Goal: Task Accomplishment & Management: Complete application form

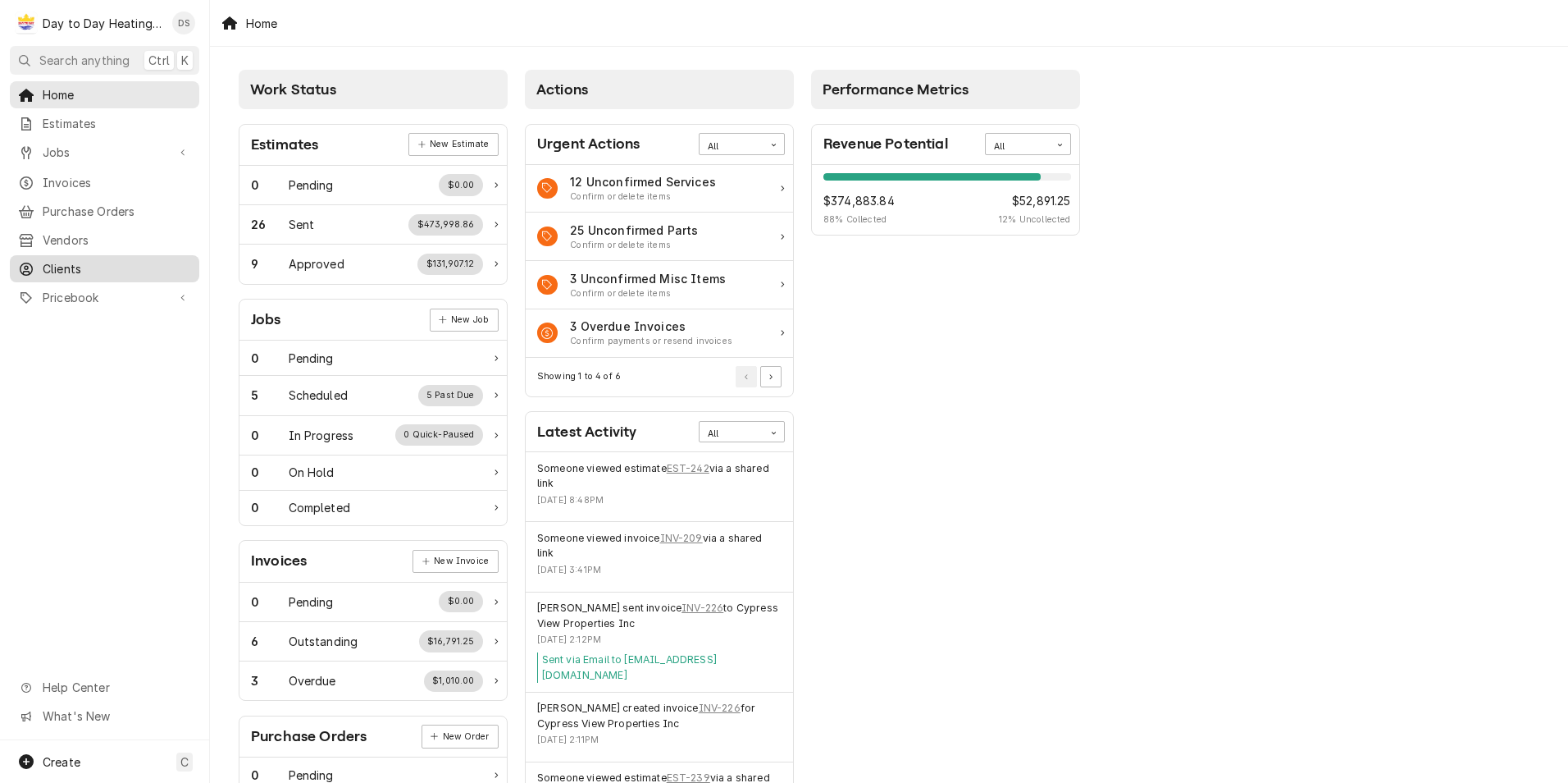
click at [76, 260] on span "Clients" at bounding box center [117, 268] width 149 height 17
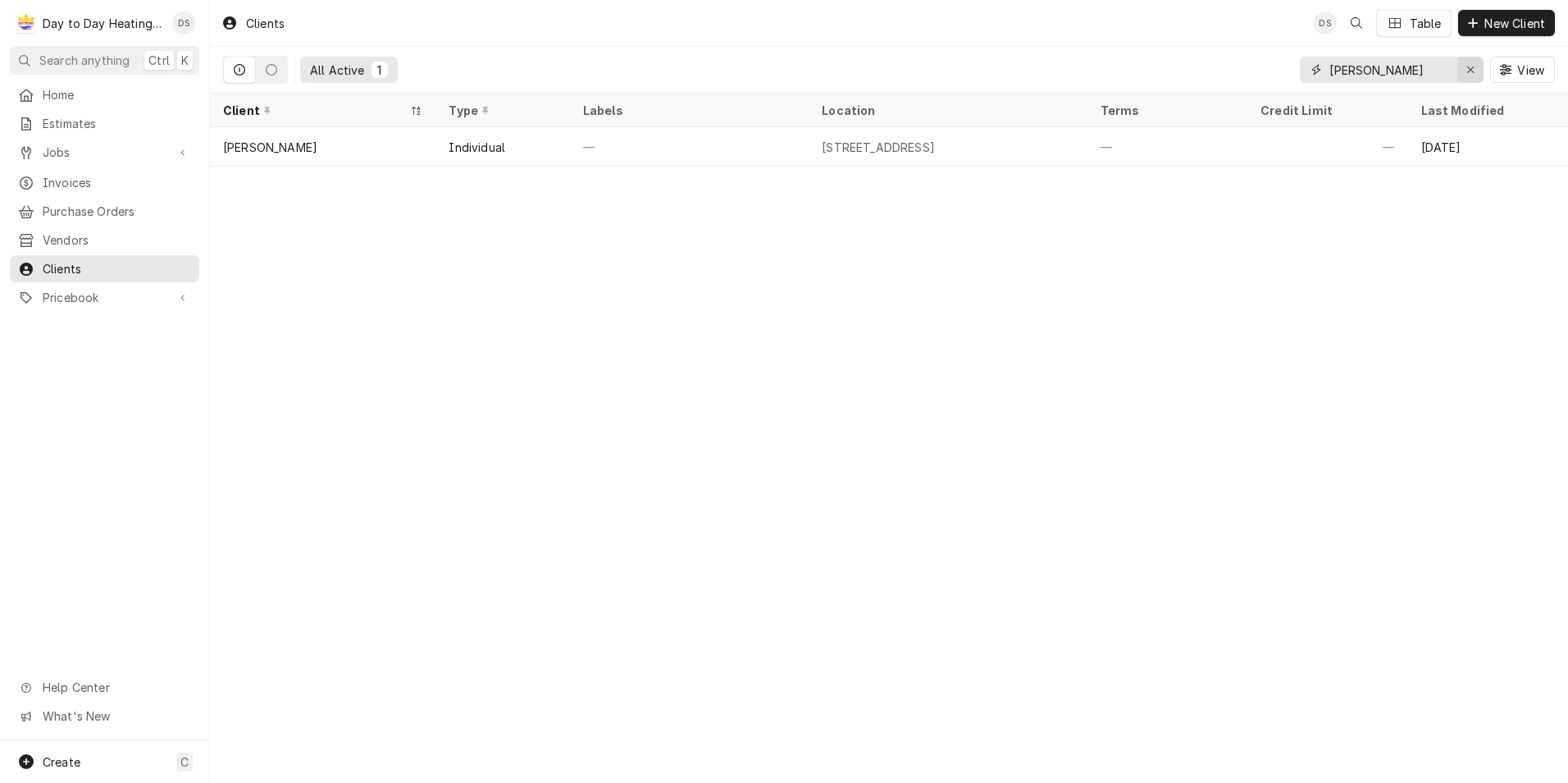
click at [1468, 73] on icon "Erase input" at bounding box center [1471, 69] width 6 height 6
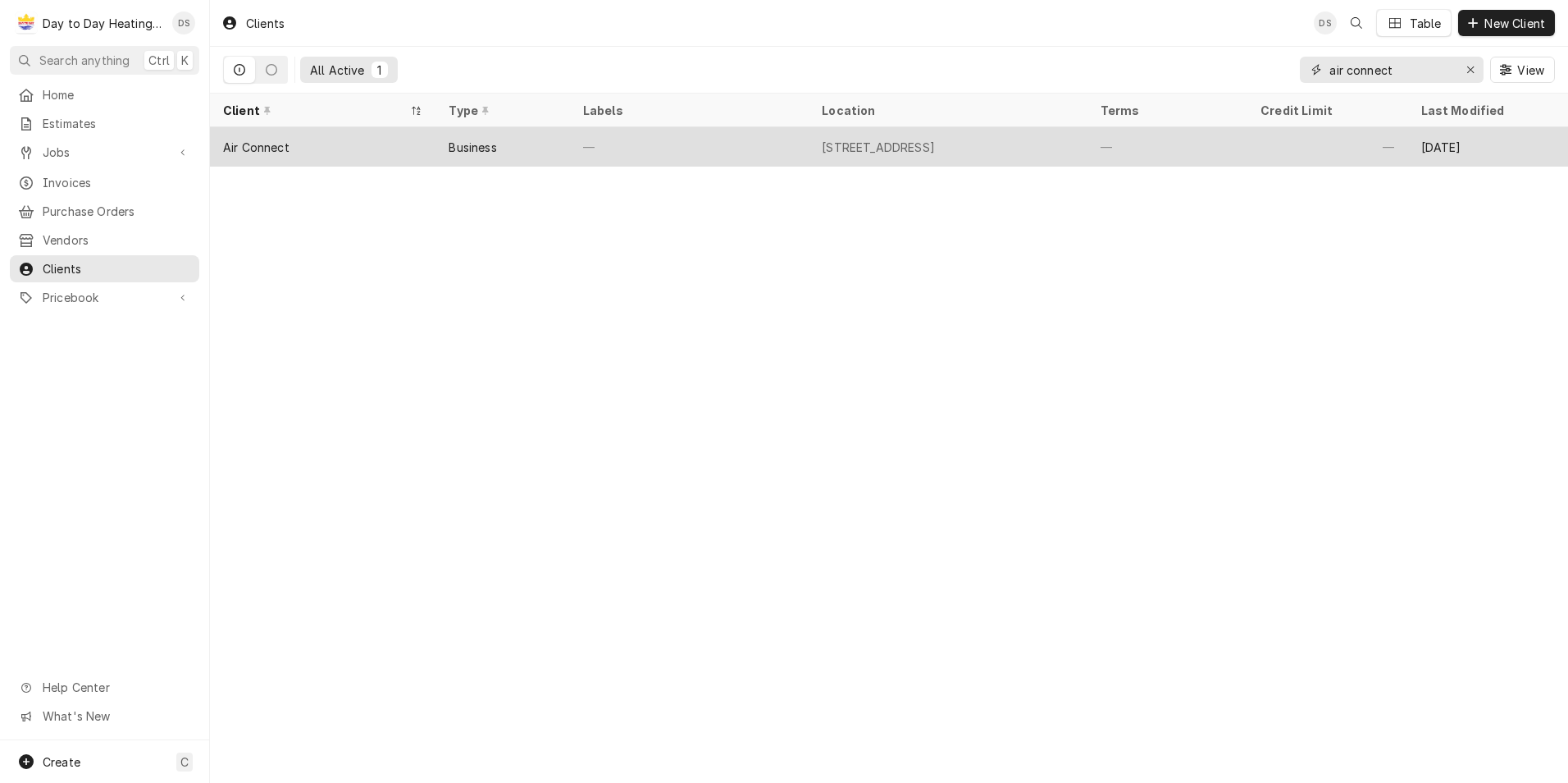
type input "air connect"
click at [905, 151] on div "[STREET_ADDRESS]" at bounding box center [878, 147] width 113 height 17
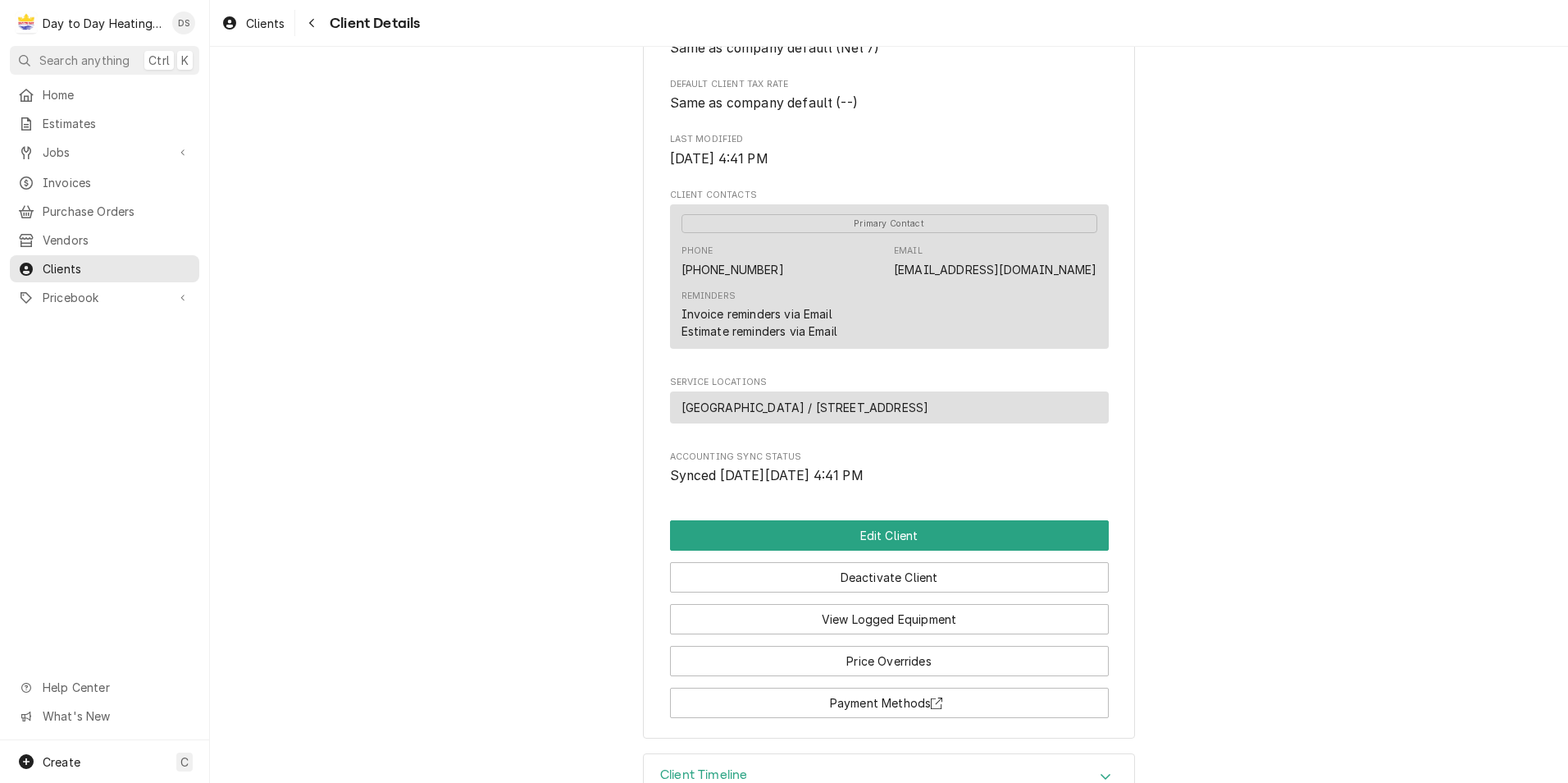
scroll to position [460, 0]
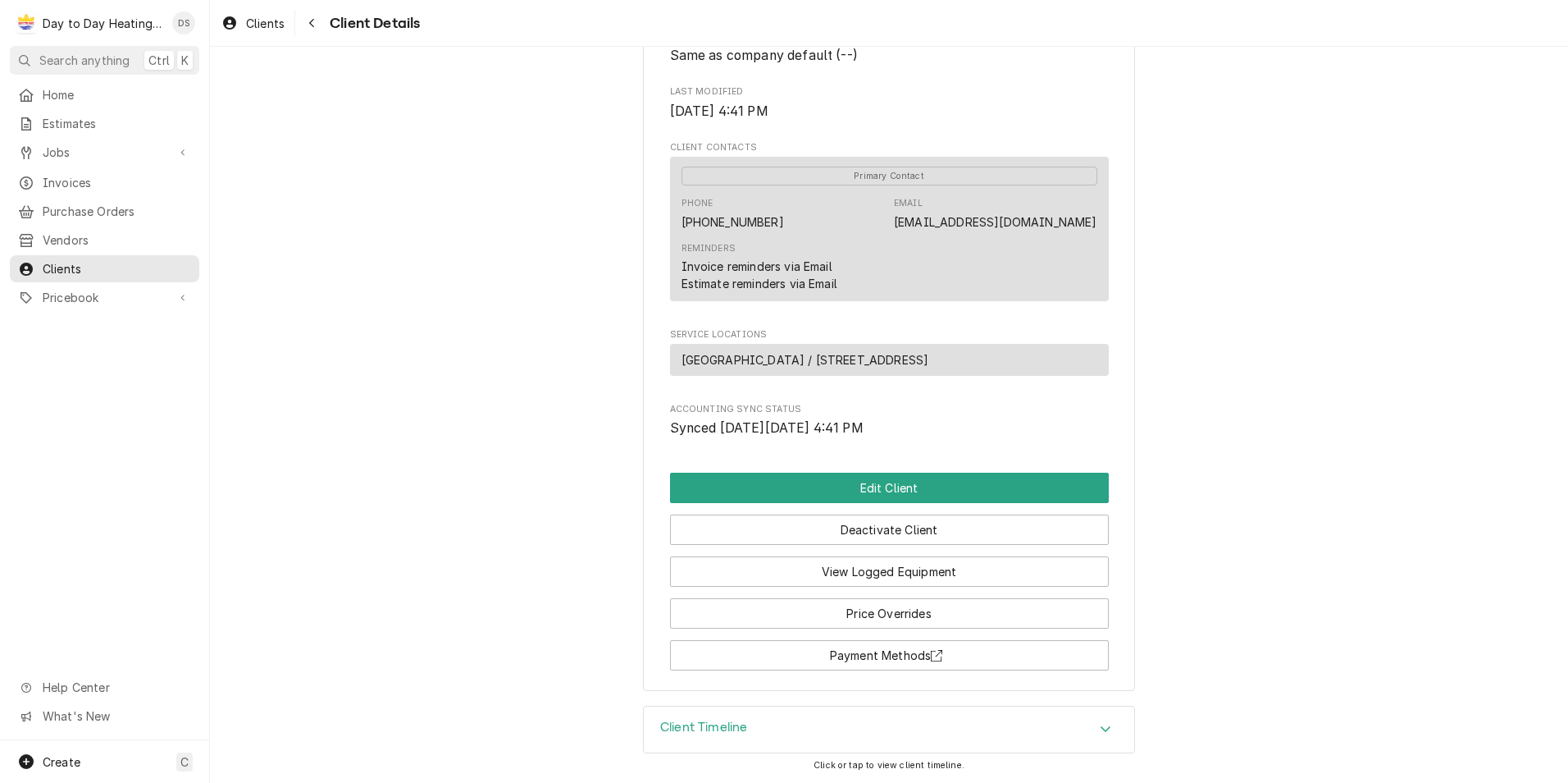
drag, startPoint x: 814, startPoint y: 360, endPoint x: 1072, endPoint y: 375, distance: 258.4
click at [1072, 375] on div "Pacific Animal Hospital / 2801 Oceanside Blvd, Oceanside, CA 92054" at bounding box center [889, 360] width 439 height 32
drag, startPoint x: 1072, startPoint y: 375, endPoint x: 1029, endPoint y: 355, distance: 47.4
drag, startPoint x: 1029, startPoint y: 355, endPoint x: 733, endPoint y: 364, distance: 296.1
click at [733, 364] on span "Pacific Animal Hospital / 2801 Oceanside Blvd, Oceanside, CA 92054" at bounding box center [806, 360] width 248 height 17
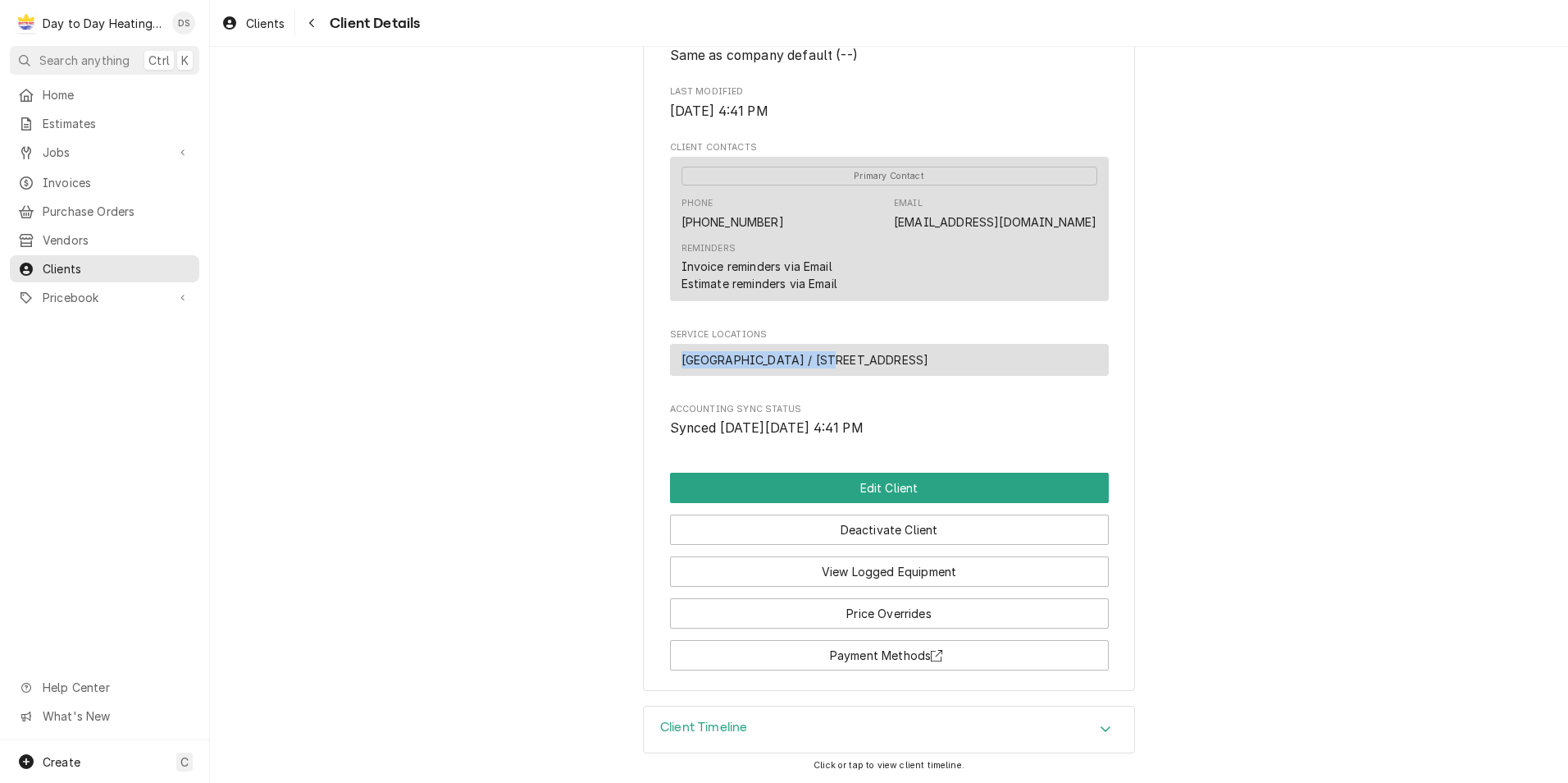
drag, startPoint x: 795, startPoint y: 359, endPoint x: 671, endPoint y: 348, distance: 124.5
click at [671, 348] on div "Pacific Animal Hospital / 2801 Oceanside Blvd, Oceanside, CA 92054" at bounding box center [889, 360] width 439 height 32
drag, startPoint x: 671, startPoint y: 348, endPoint x: 705, endPoint y: 361, distance: 36.4
copy span "Pacific Animal Hospital"
drag, startPoint x: 817, startPoint y: 359, endPoint x: 1063, endPoint y: 360, distance: 246.0
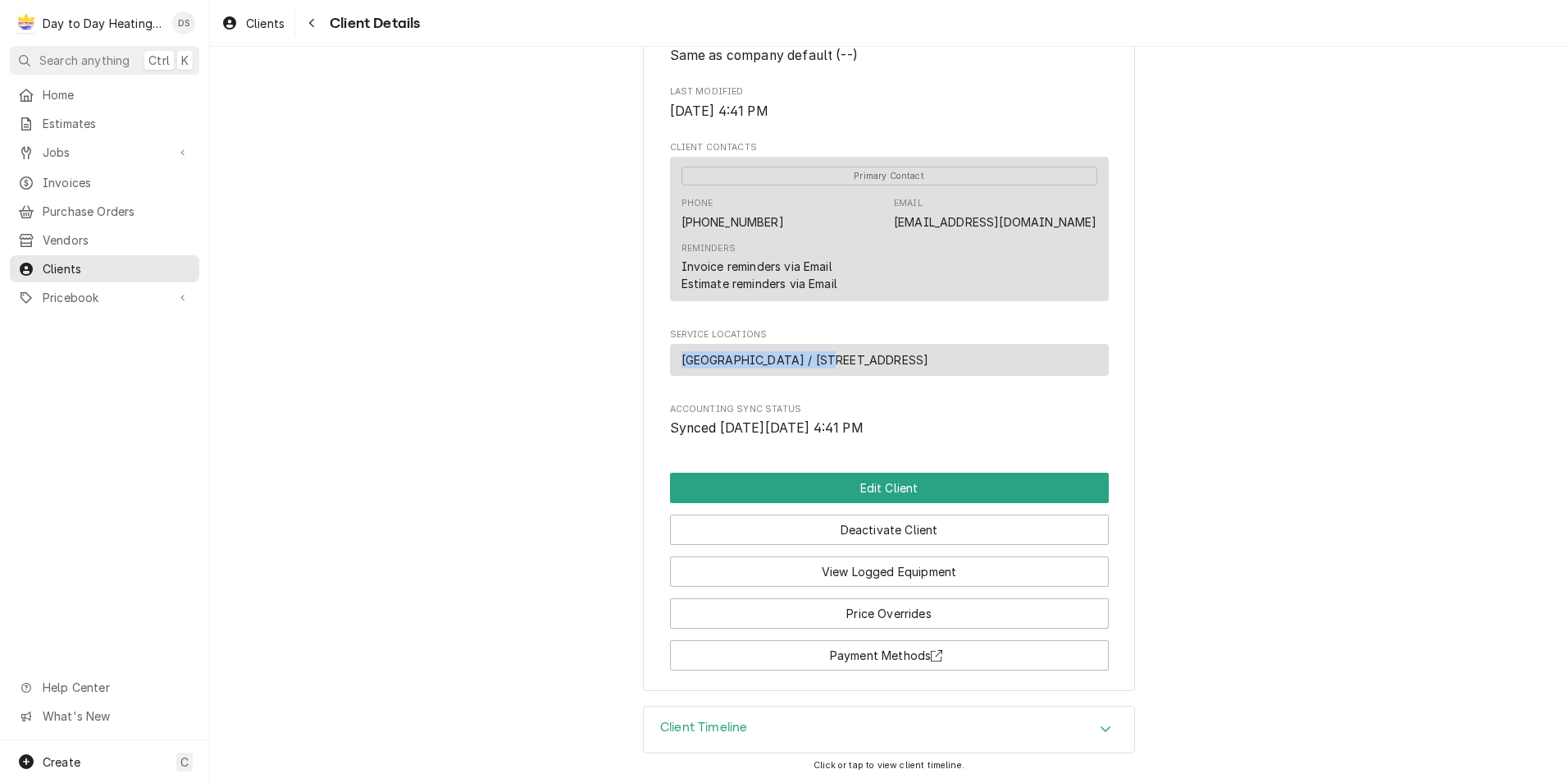
click at [1063, 360] on div "Pacific Animal Hospital / 2801 Oceanside Blvd, Oceanside, CA 92054" at bounding box center [889, 360] width 439 height 32
drag, startPoint x: 1063, startPoint y: 360, endPoint x: 1051, endPoint y: 361, distance: 12.0
copy span "2801 Oceanside Blvd, Oceanside, CA 92054"
drag, startPoint x: 66, startPoint y: 122, endPoint x: 78, endPoint y: 121, distance: 12.0
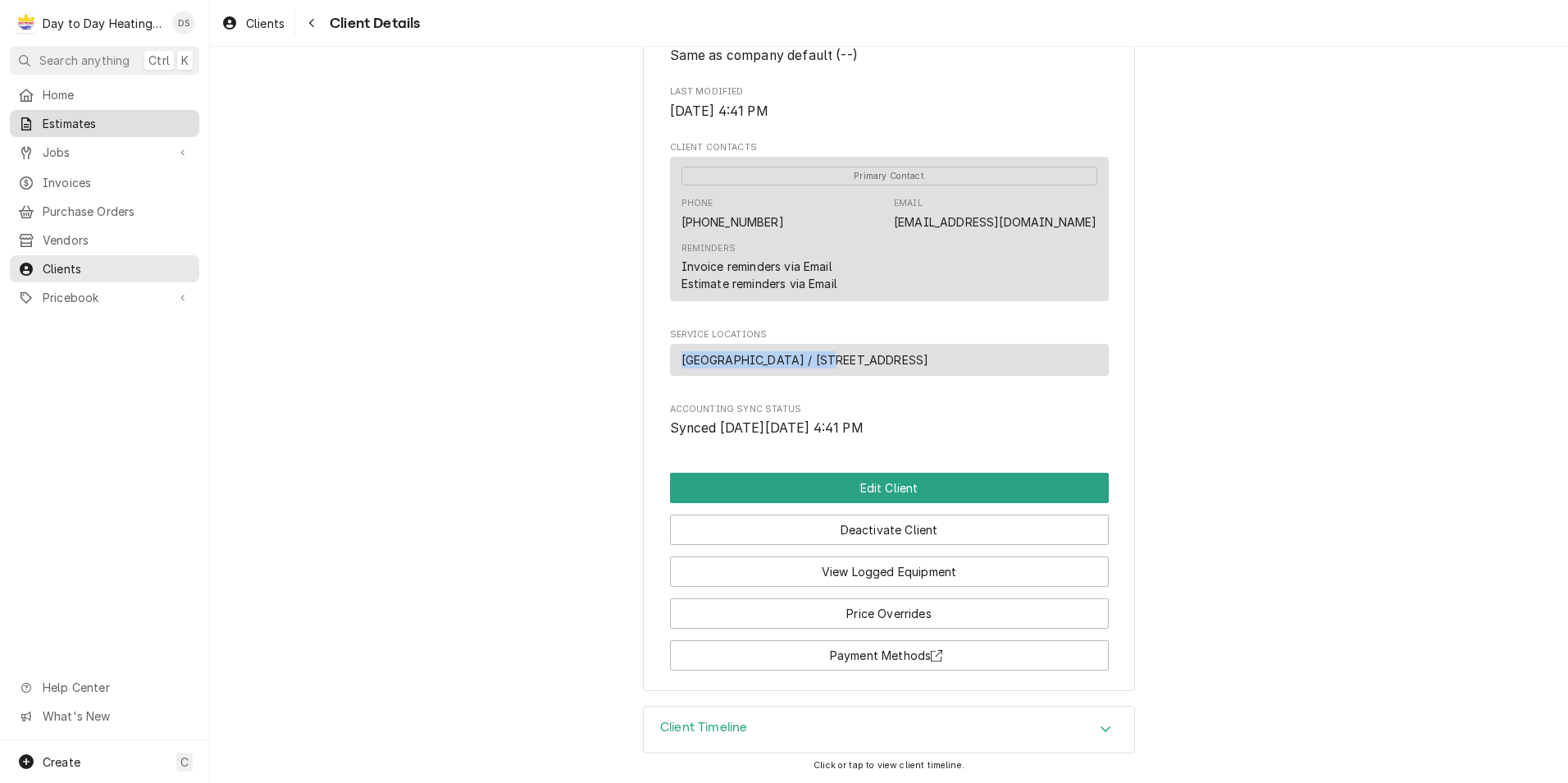
click at [66, 121] on span "Estimates" at bounding box center [117, 123] width 149 height 17
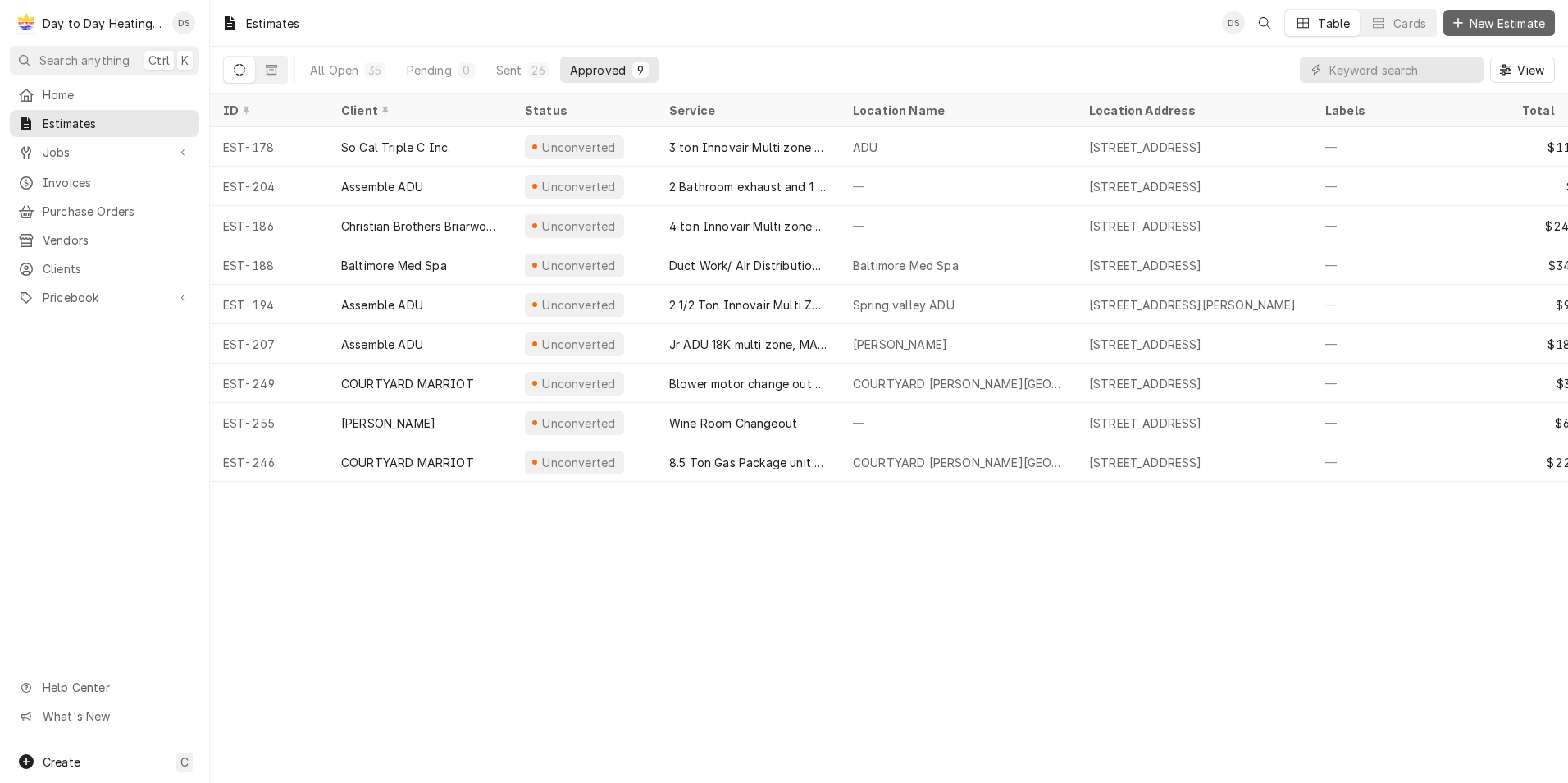
click at [1496, 22] on span "New Estimate" at bounding box center [1507, 23] width 82 height 17
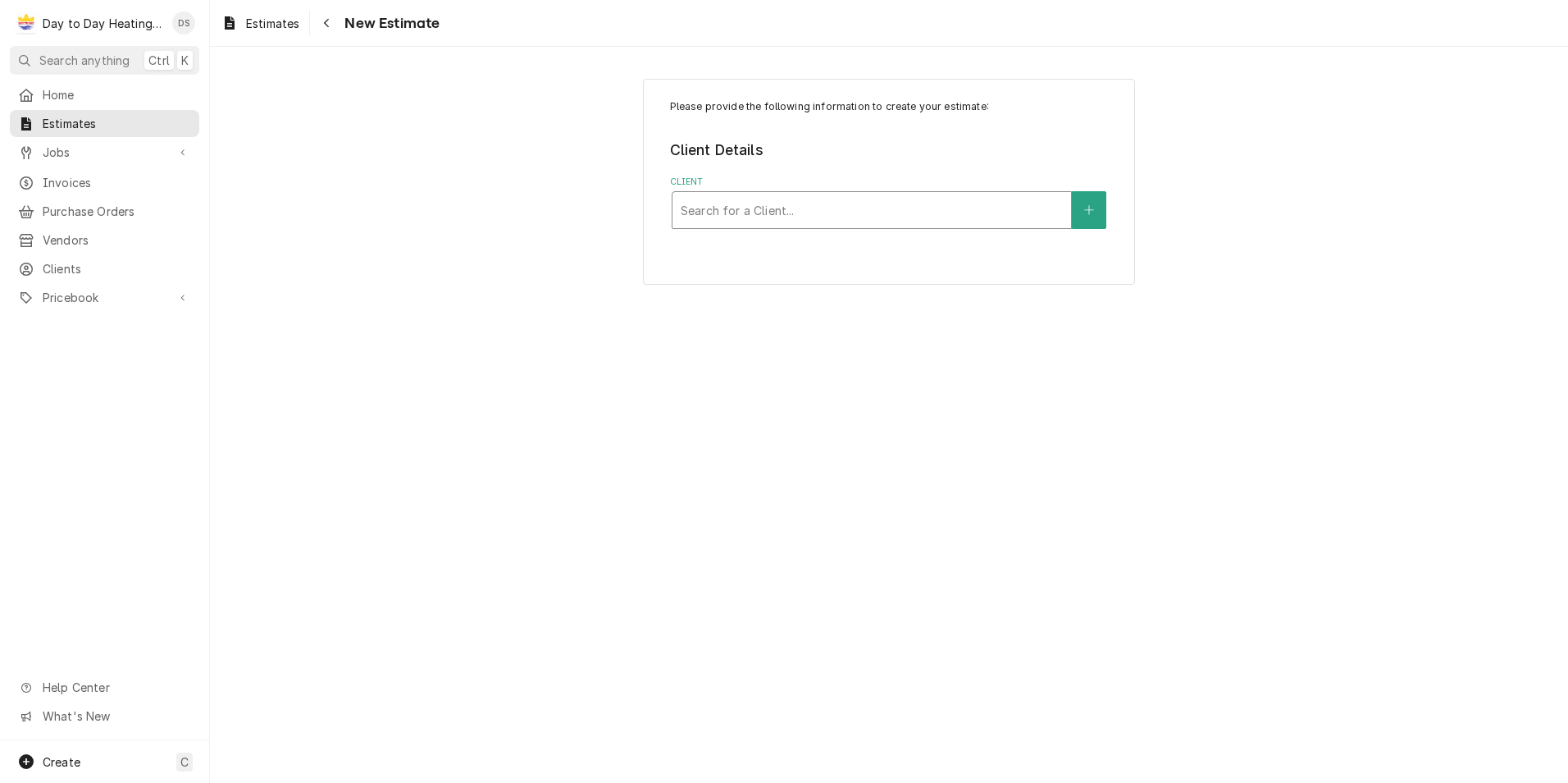
click at [773, 213] on div "Client" at bounding box center [872, 210] width 383 height 29
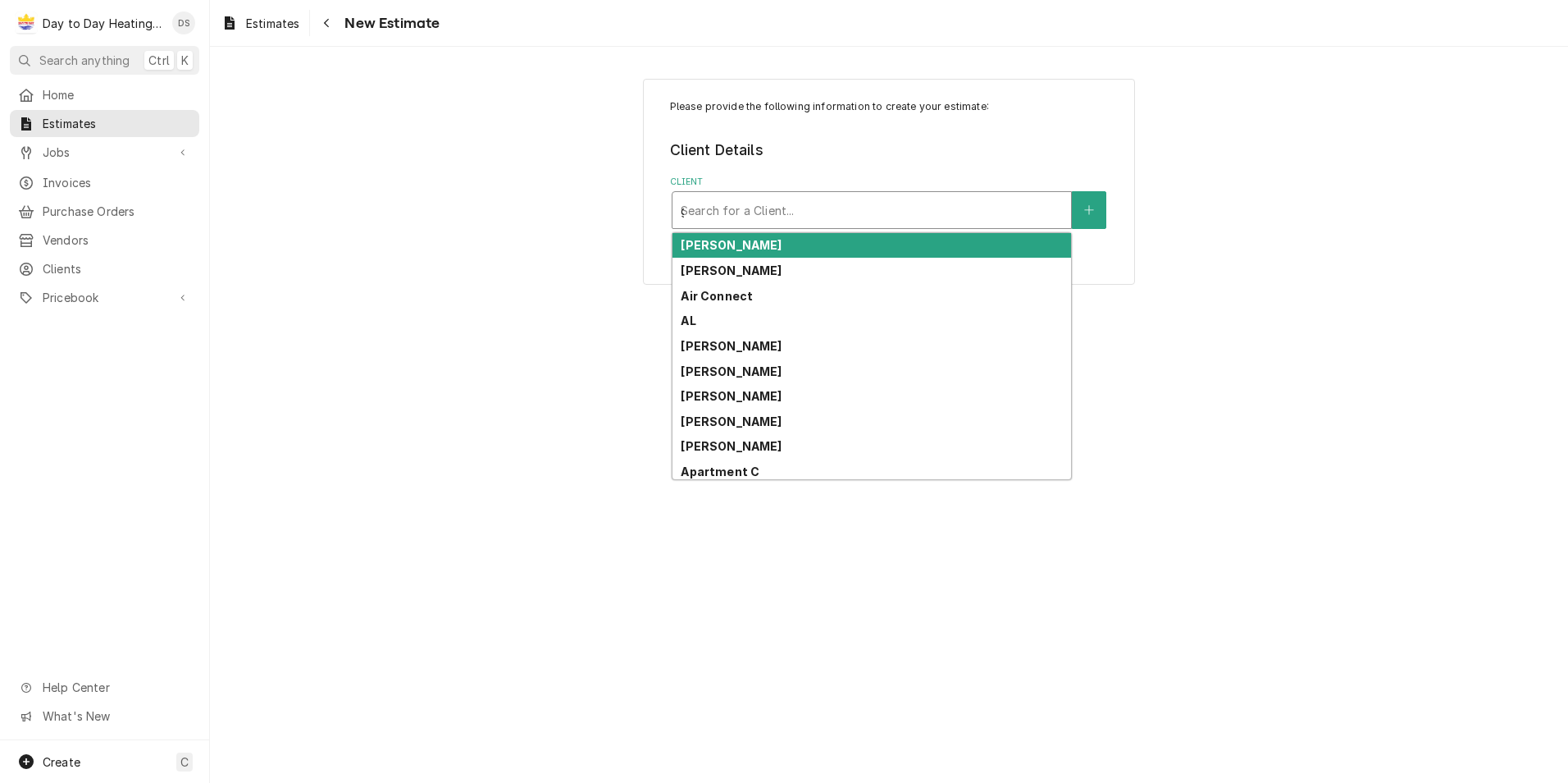
type input "ge"
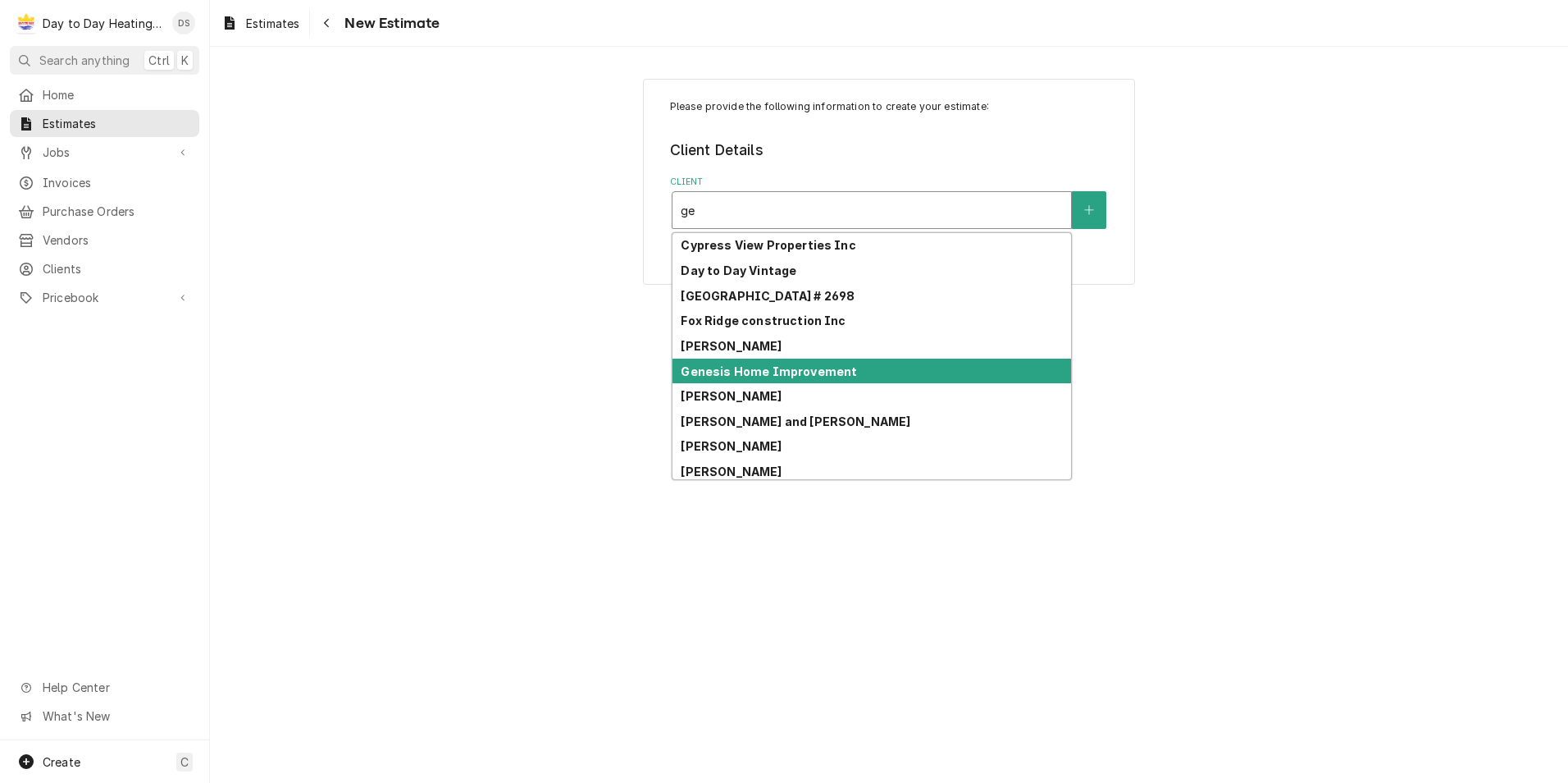
click at [765, 380] on div "Genesis Home Improvement" at bounding box center [872, 372] width 399 height 26
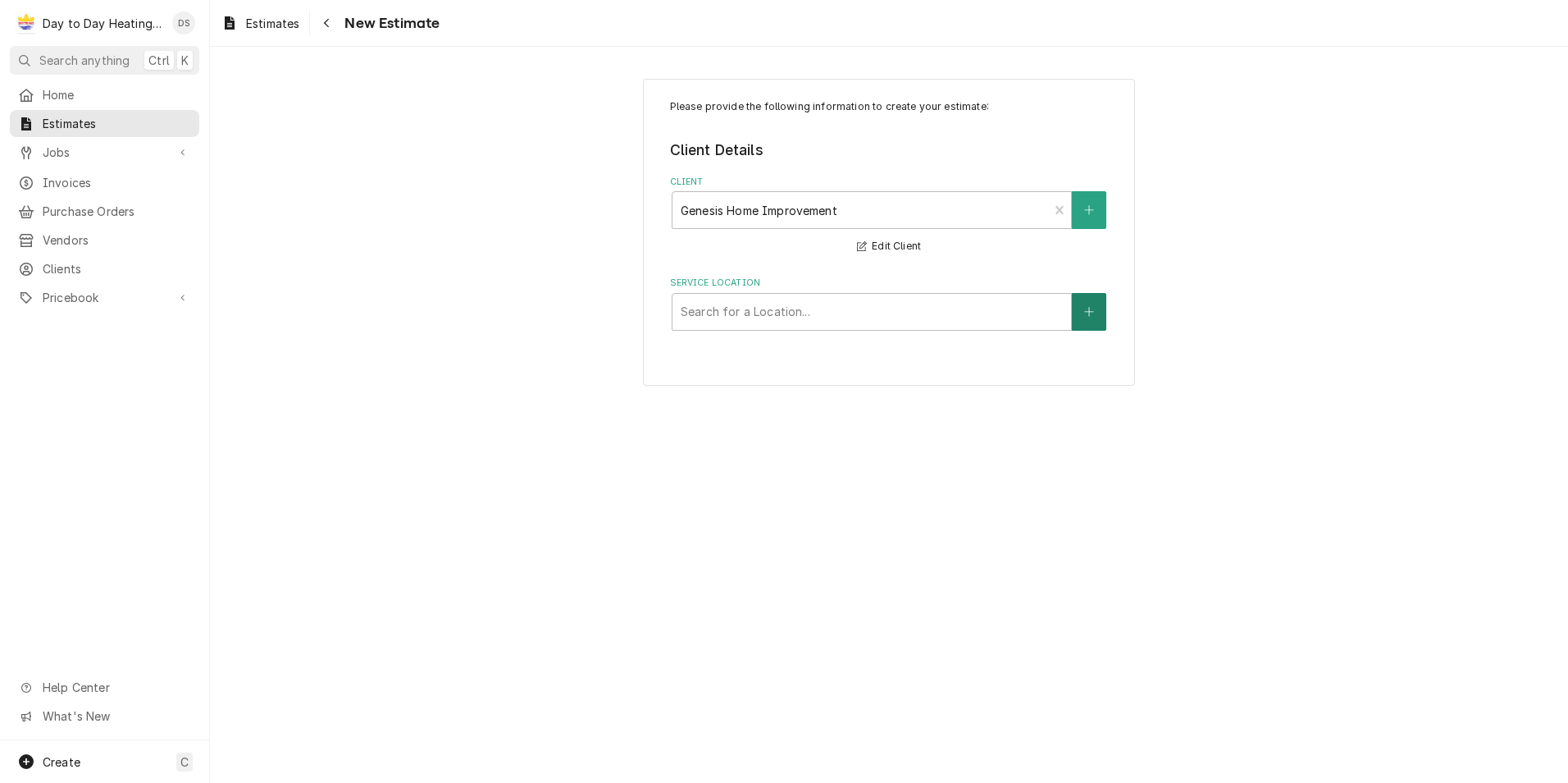
click at [1101, 318] on button "Service Location" at bounding box center [1090, 311] width 35 height 38
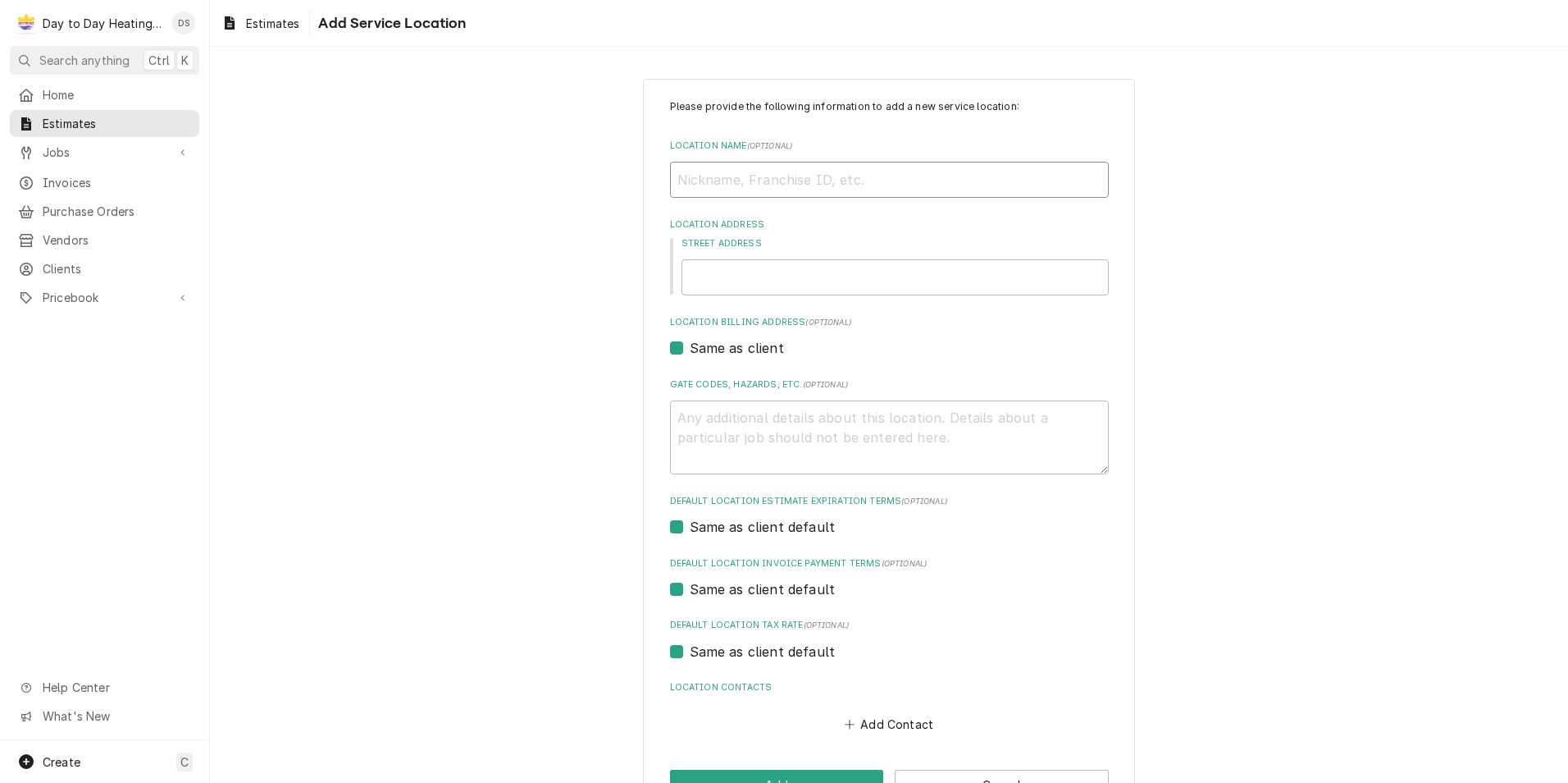
click at [736, 182] on input "Location Name ( optional )" at bounding box center [889, 179] width 439 height 36
type textarea "x"
type input "G"
type textarea "x"
type input "Ga"
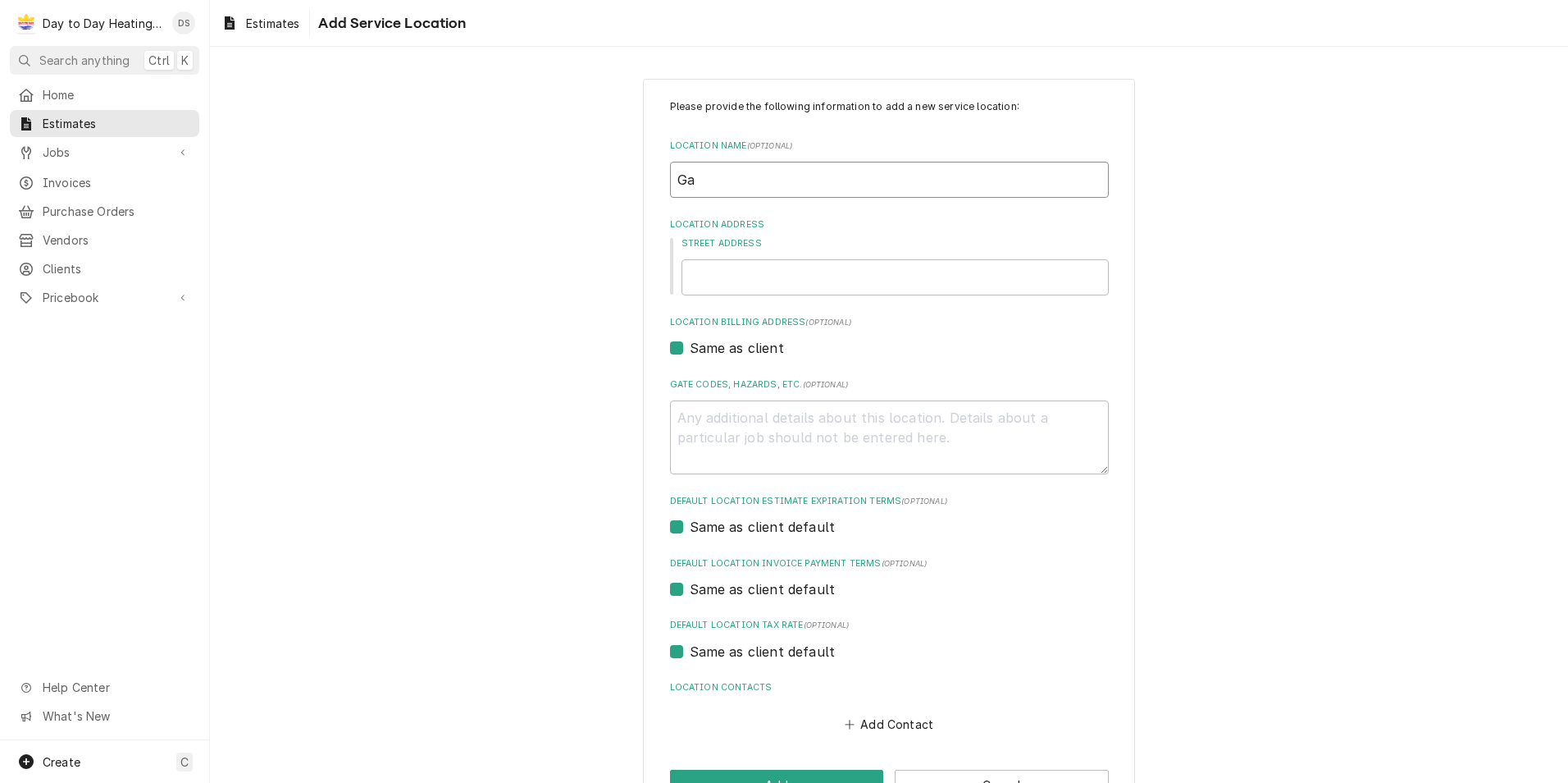
type textarea "x"
type input "Gar"
type textarea "x"
type input "Garc"
type textarea "x"
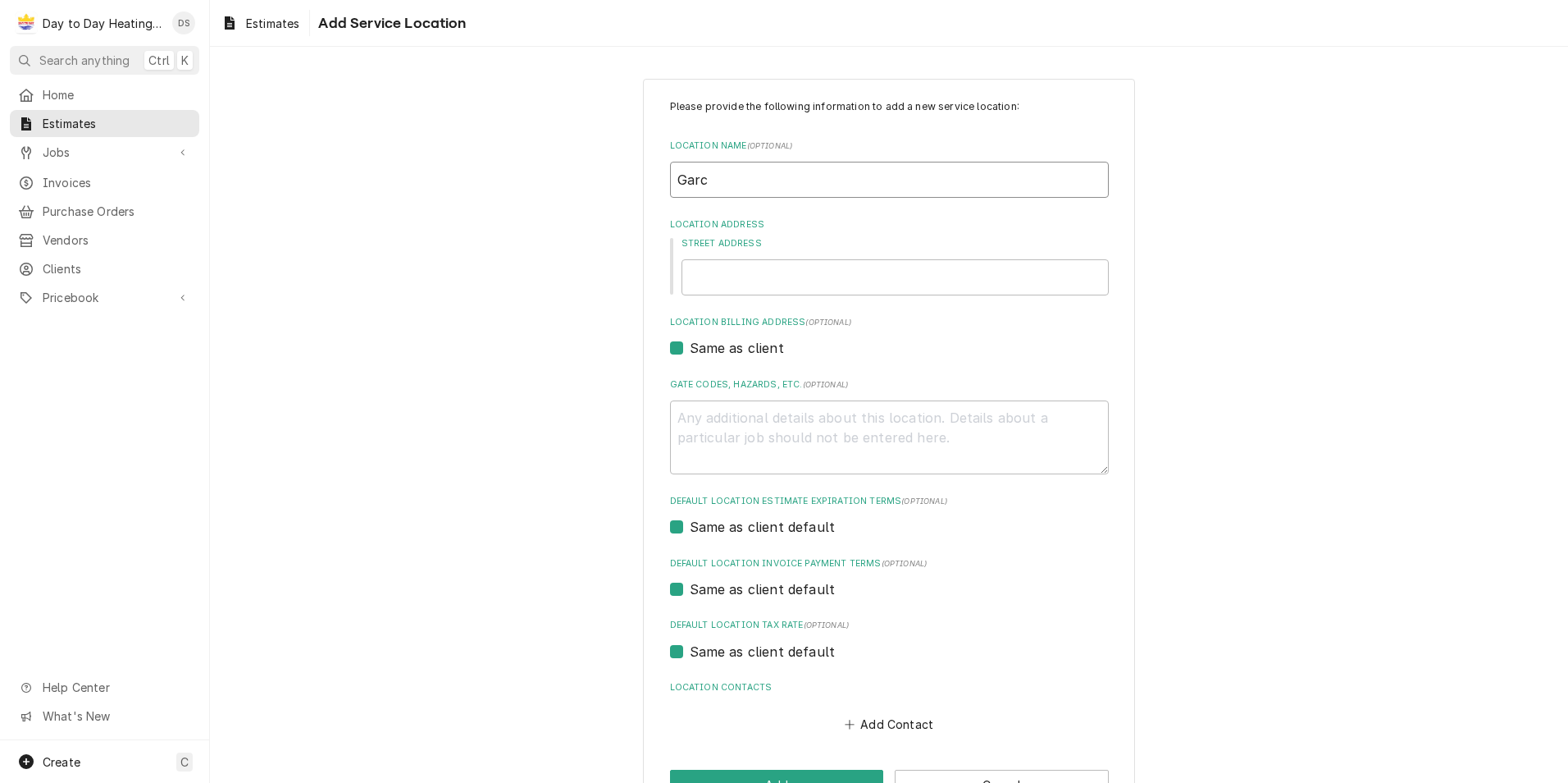
type input "Garci"
type textarea "x"
type input "[PERSON_NAME]"
type textarea "x"
type input "[PERSON_NAME]"
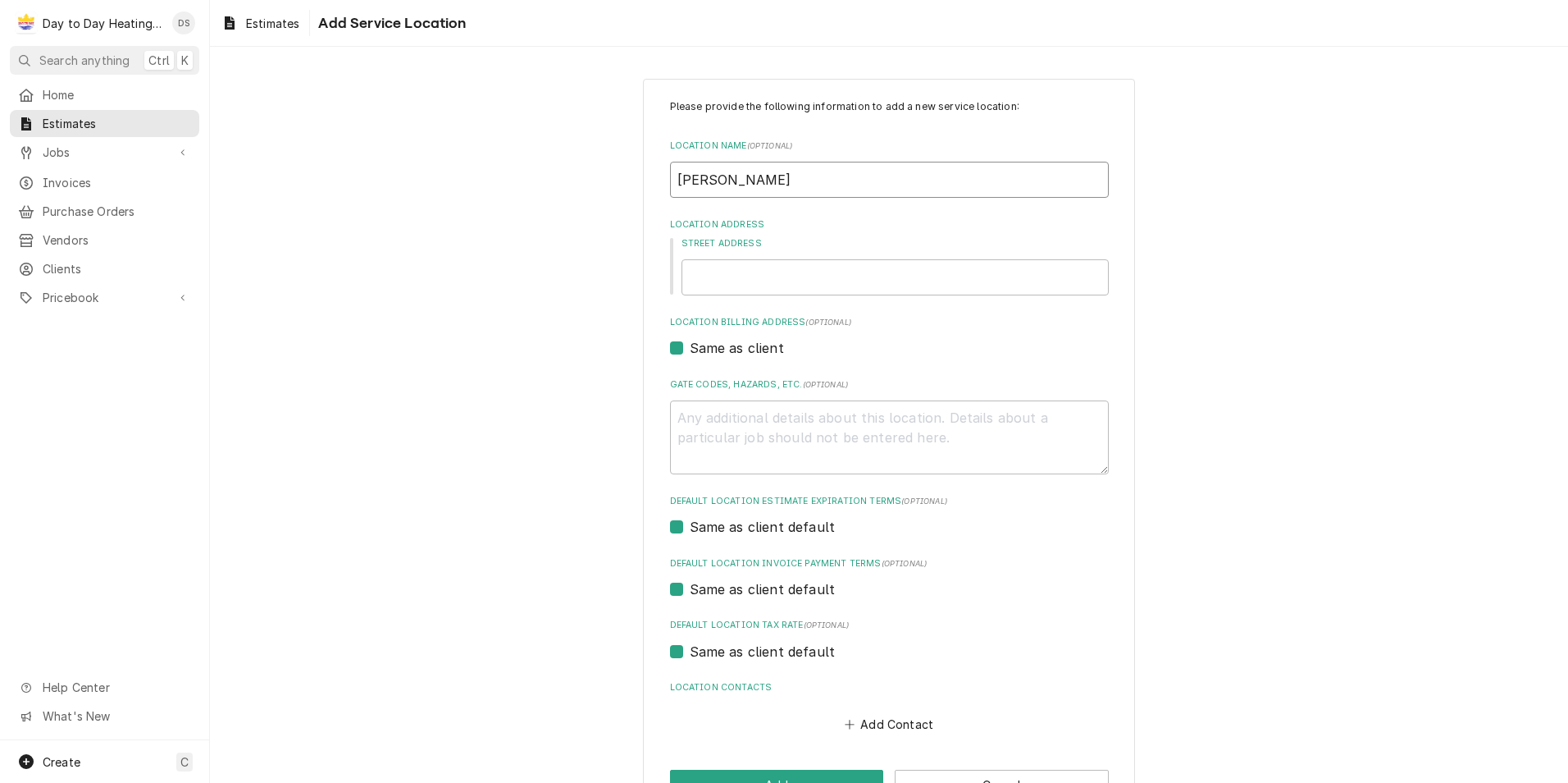
type textarea "x"
type input "[PERSON_NAME]"
click at [729, 283] on input "Street Address" at bounding box center [895, 277] width 428 height 36
click at [698, 285] on input "Street Address" at bounding box center [895, 277] width 428 height 36
paste input "[STREET_ADDRESS][PERSON_NAME]"
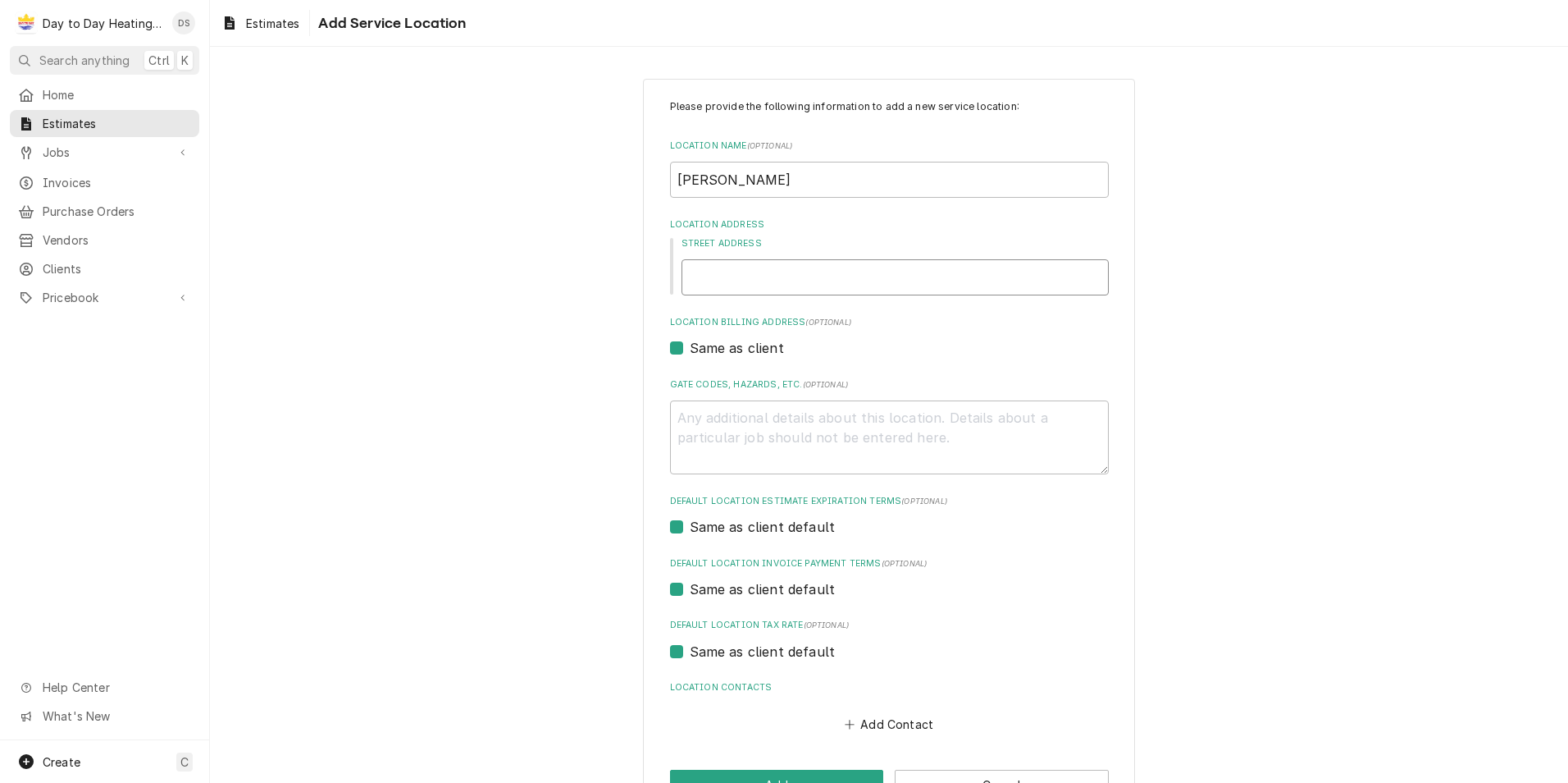
type textarea "x"
type input "[STREET_ADDRESS][PERSON_NAME]"
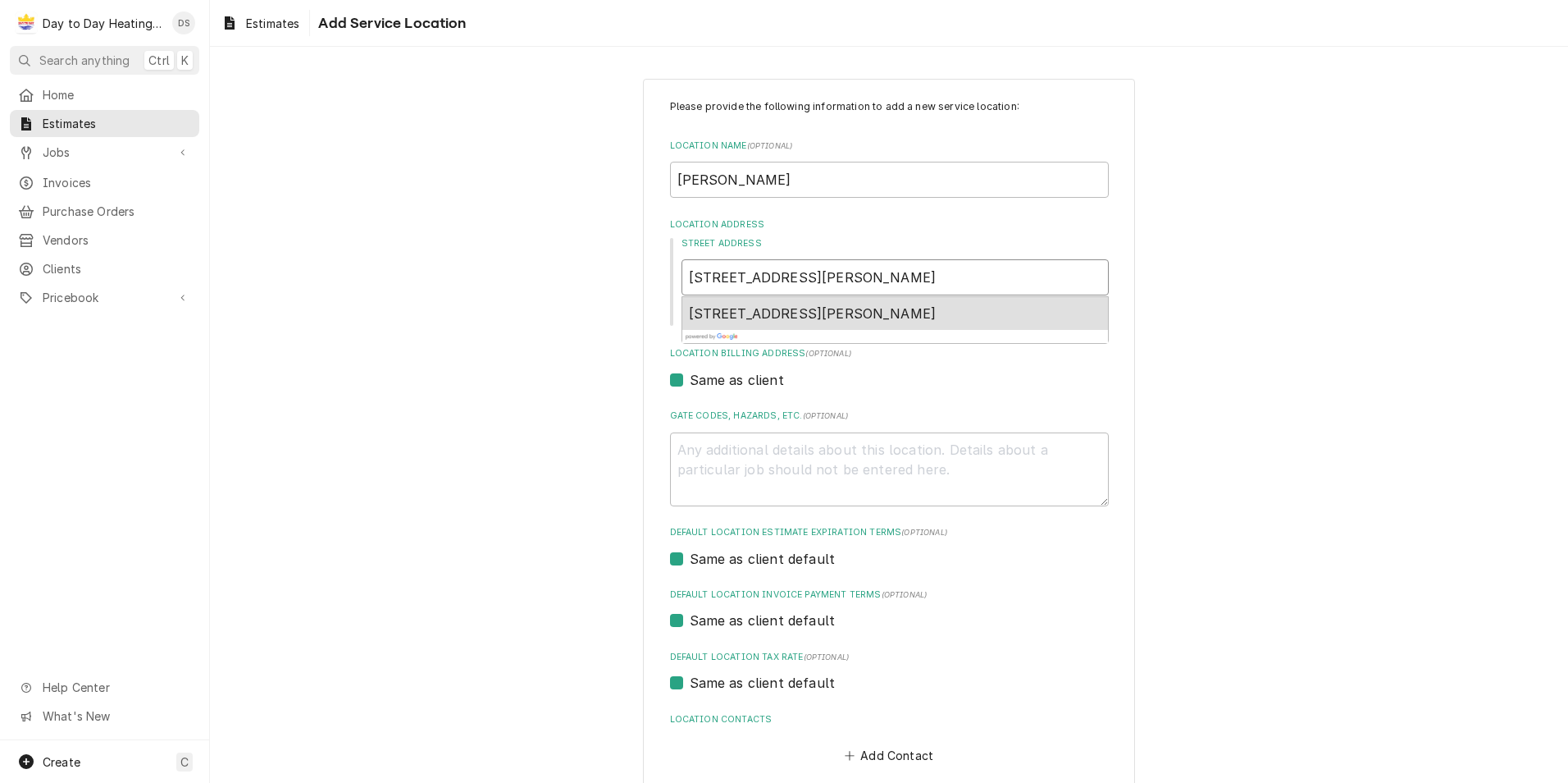
click at [755, 318] on span "[STREET_ADDRESS][PERSON_NAME]" at bounding box center [813, 314] width 248 height 17
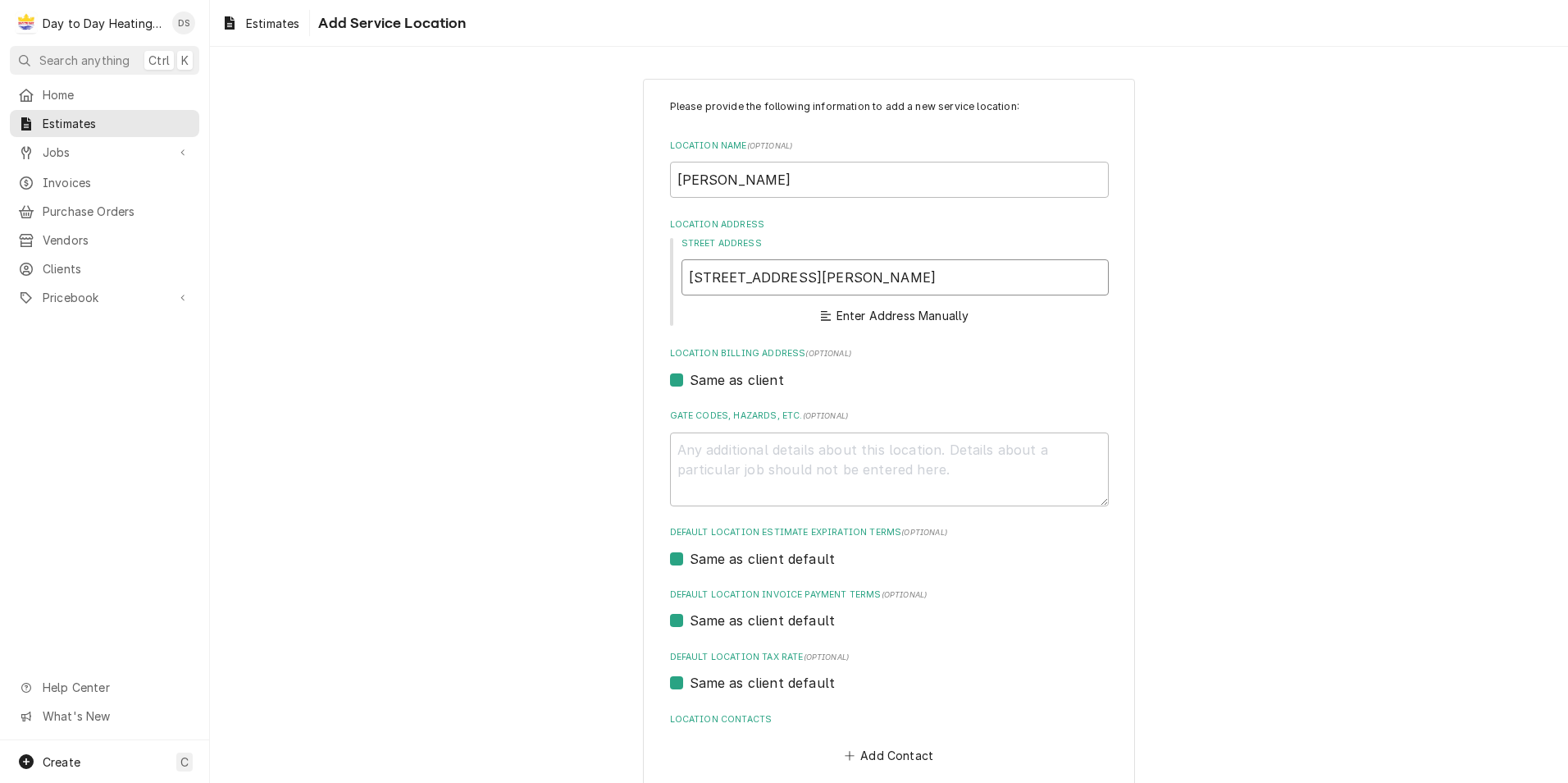
type textarea "x"
type input "6467 [PERSON_NAME] Dr"
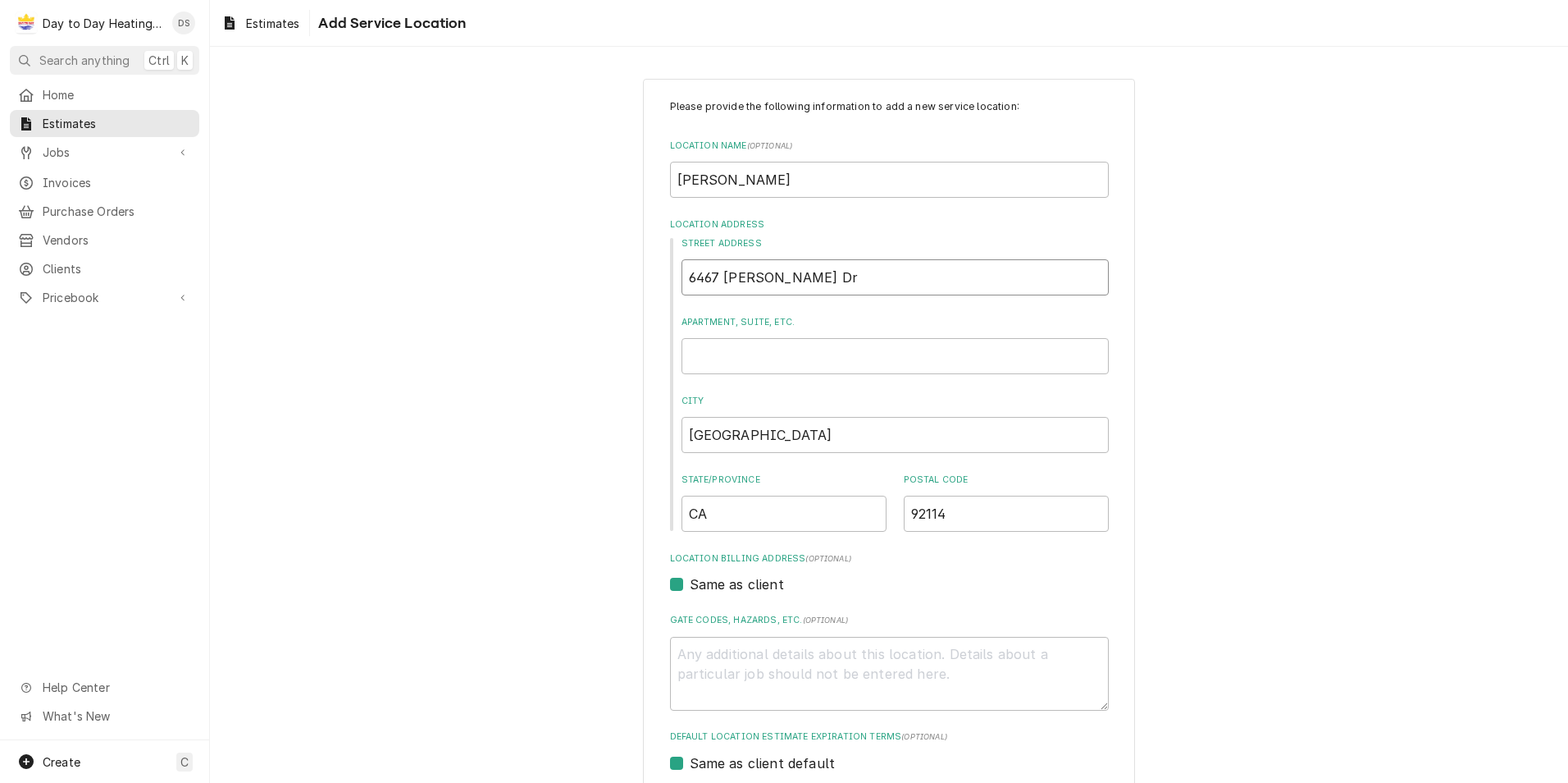
type textarea "x"
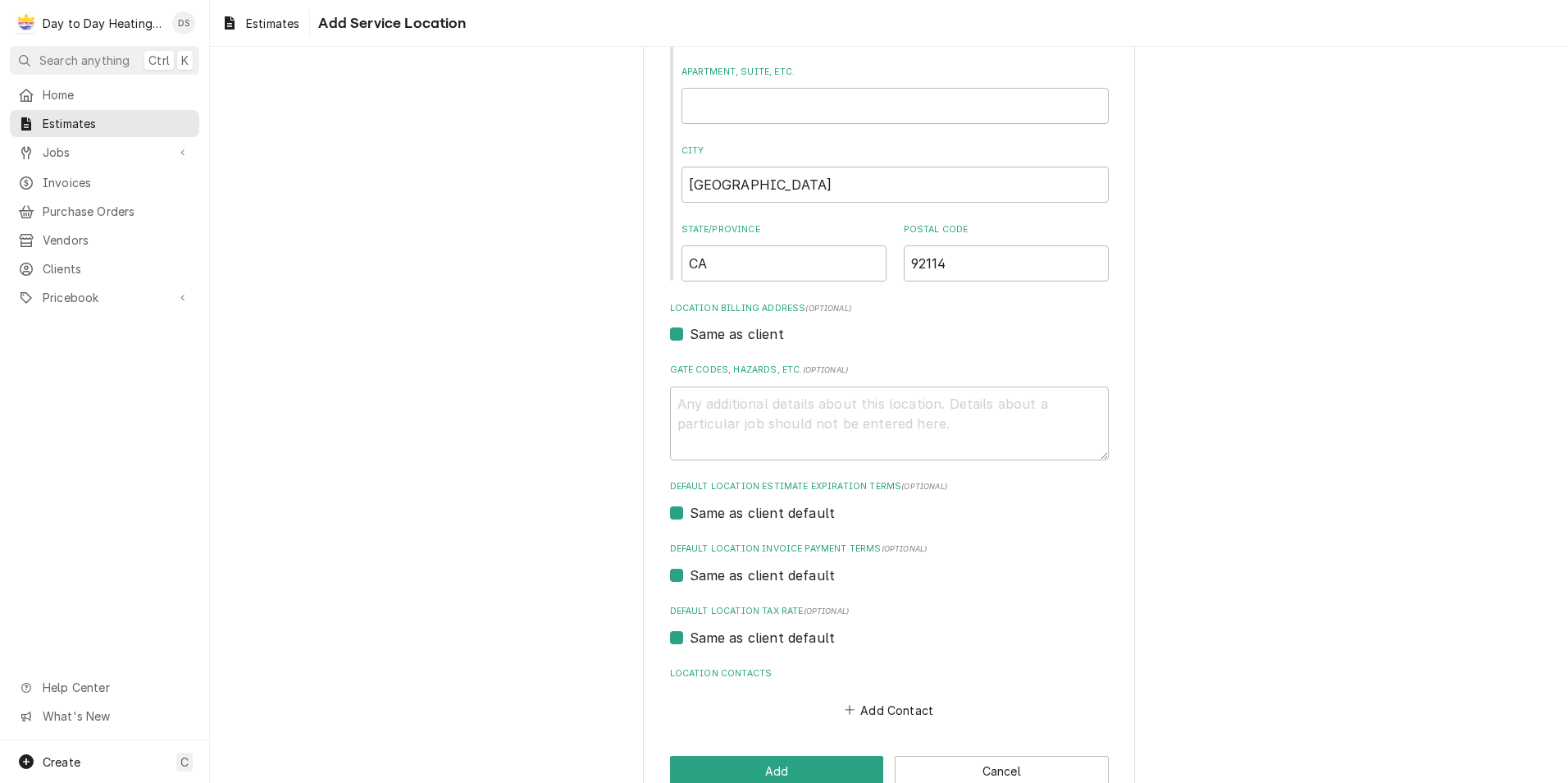
scroll to position [289, 0]
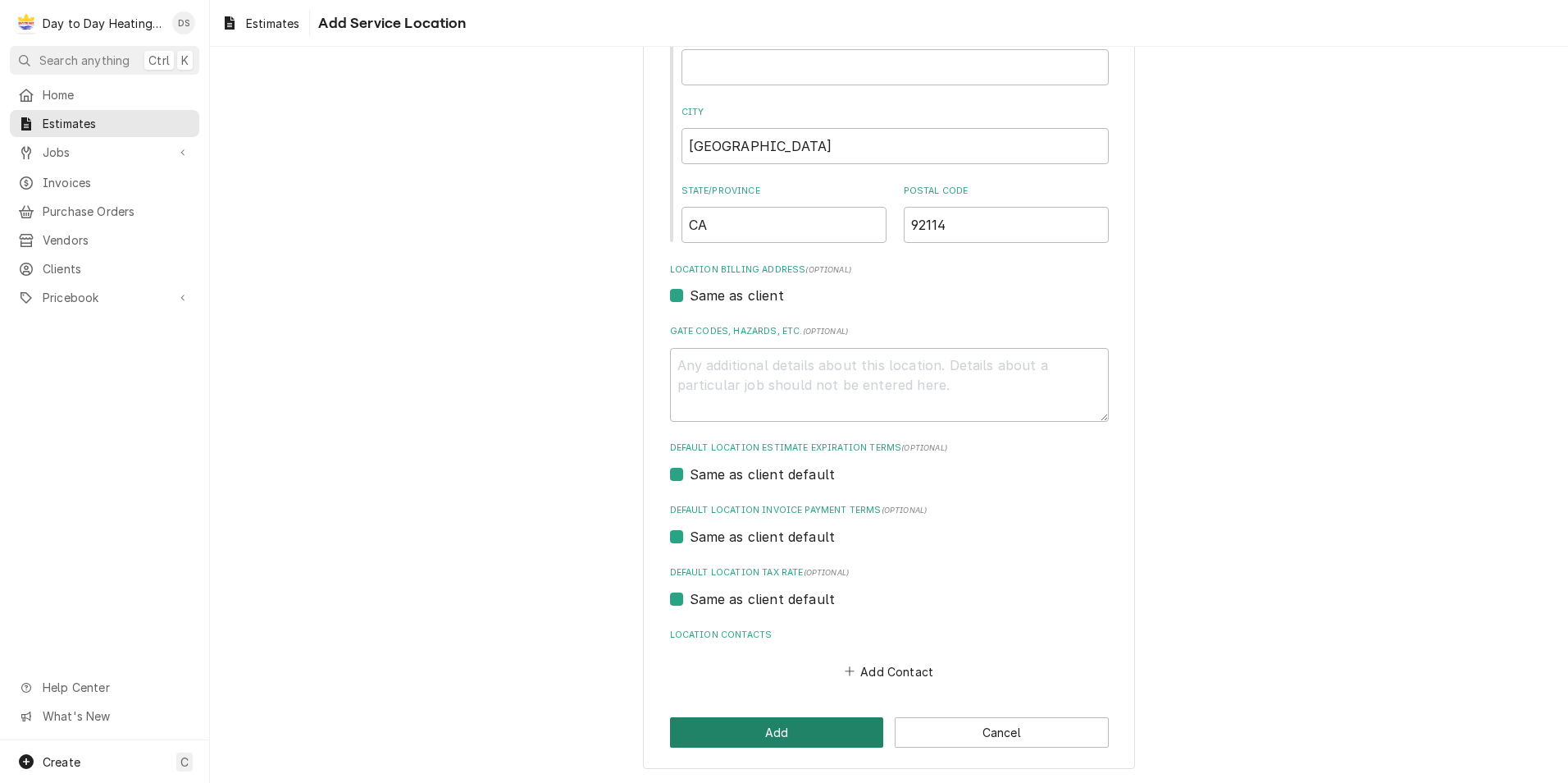
type input "6467 [PERSON_NAME] Dr"
click at [782, 729] on button "Add" at bounding box center [776, 732] width 214 height 30
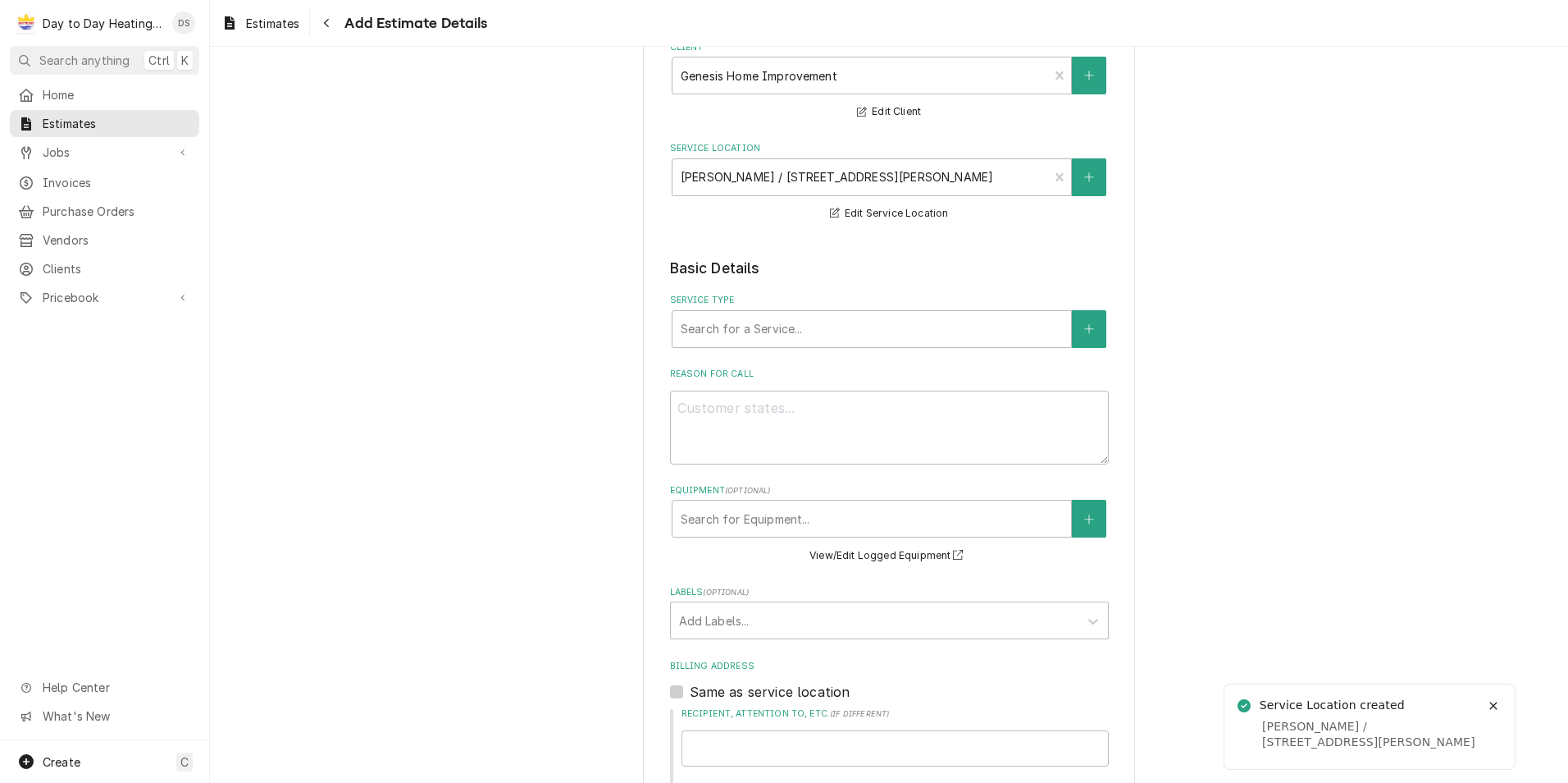
scroll to position [164, 0]
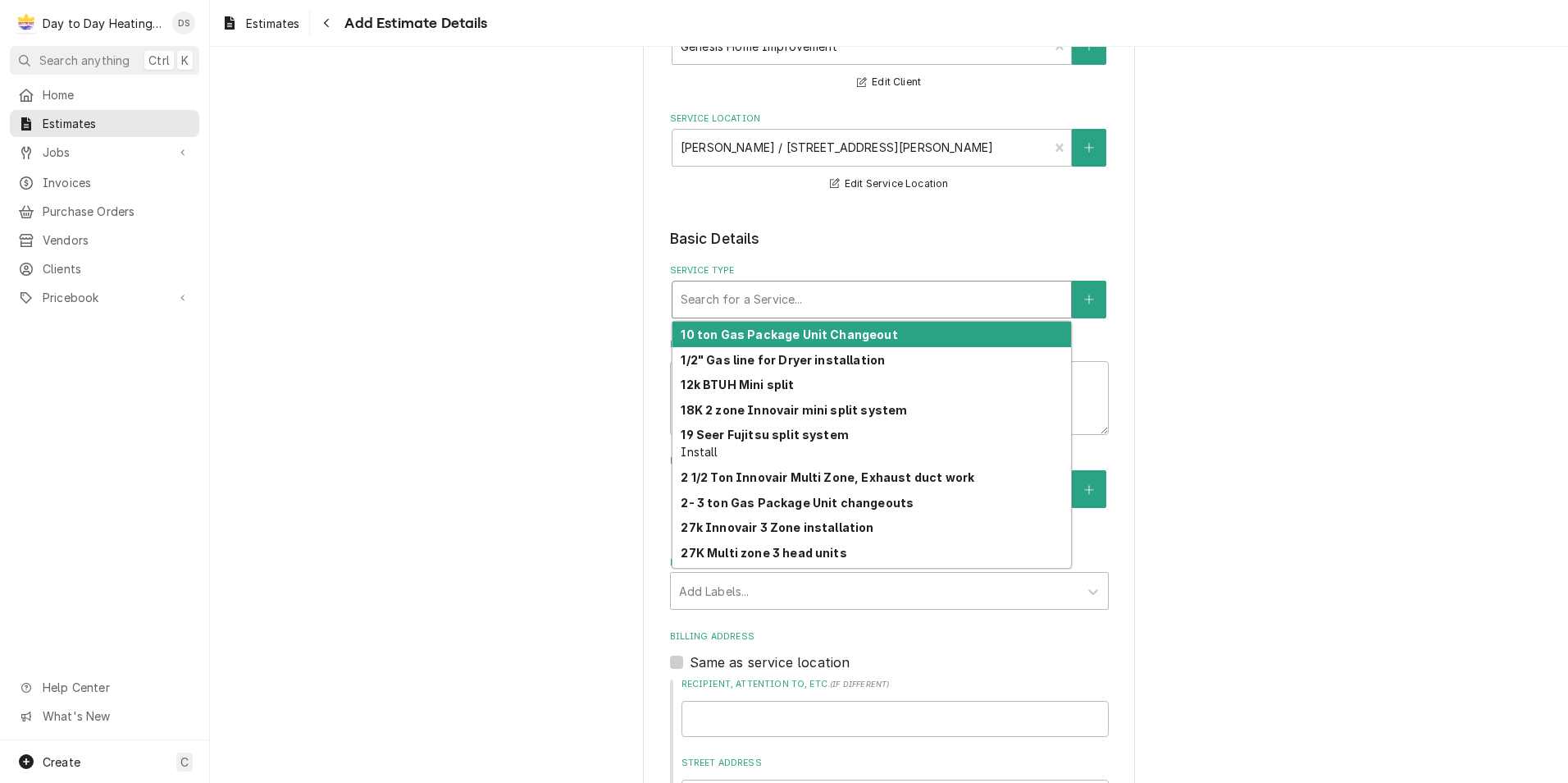
click at [762, 300] on div "Service Type" at bounding box center [872, 299] width 383 height 29
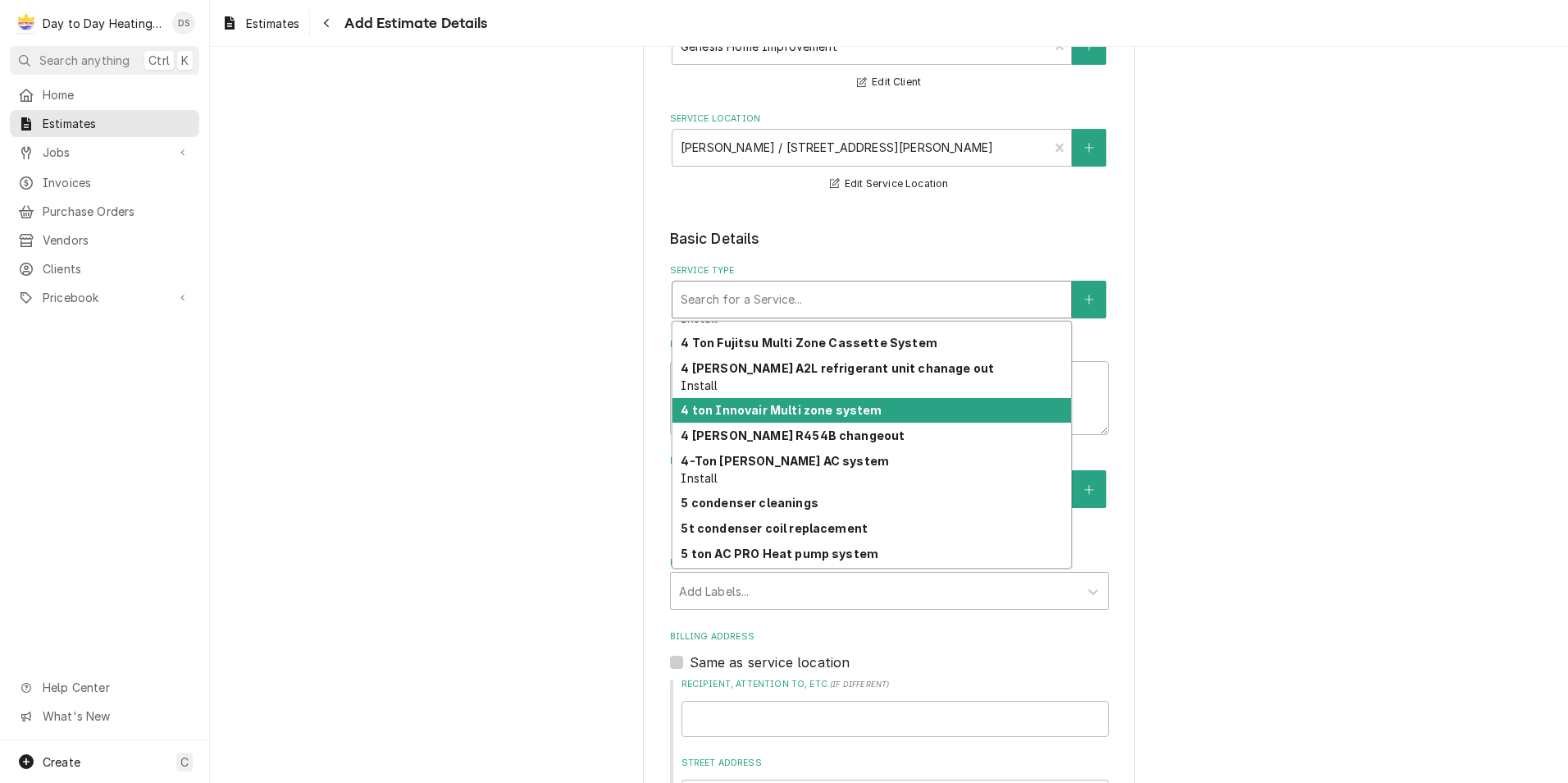
scroll to position [996, 0]
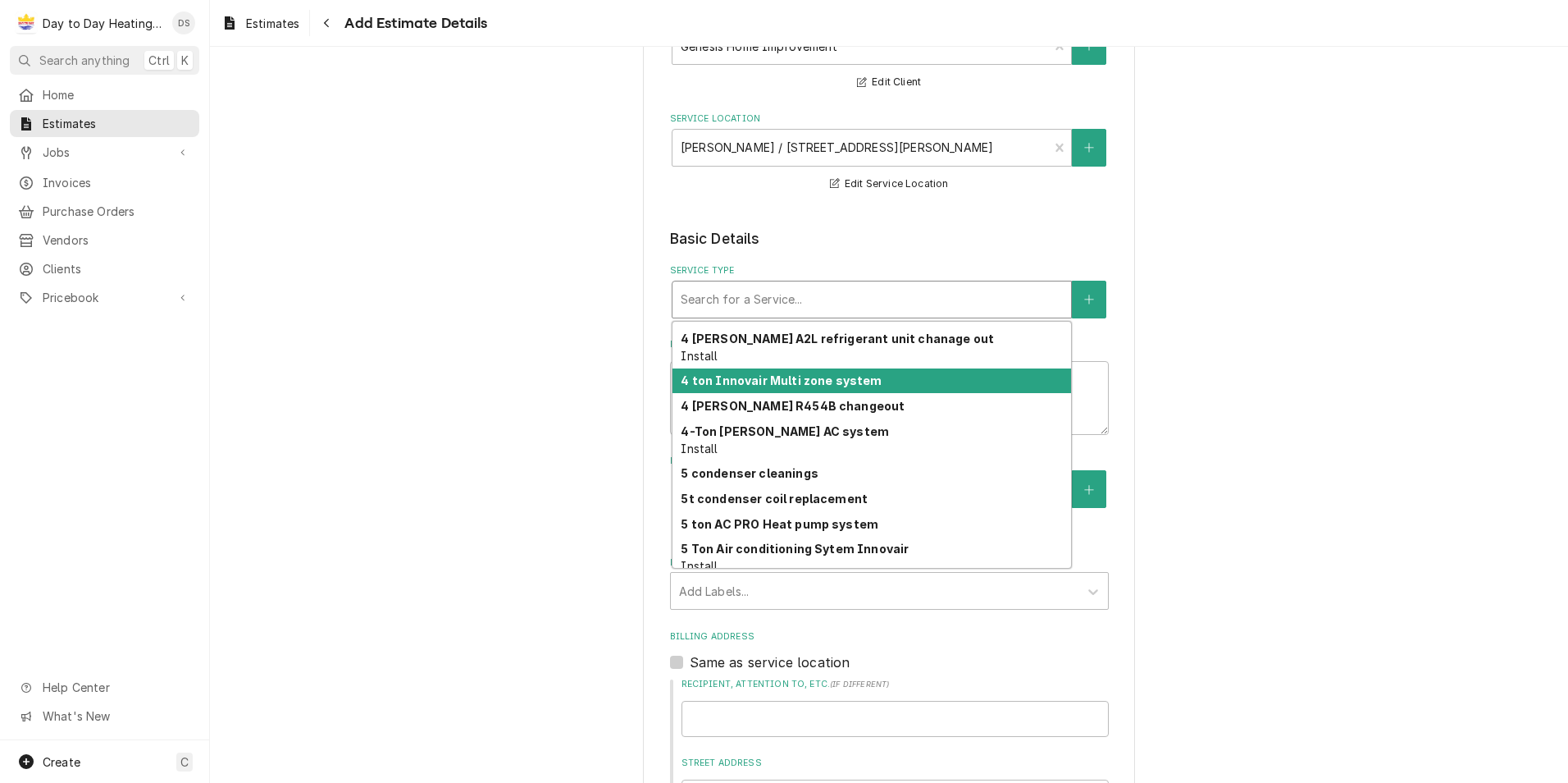
click at [853, 377] on strong "4 ton Innovair Multi zone system" at bounding box center [781, 380] width 201 height 14
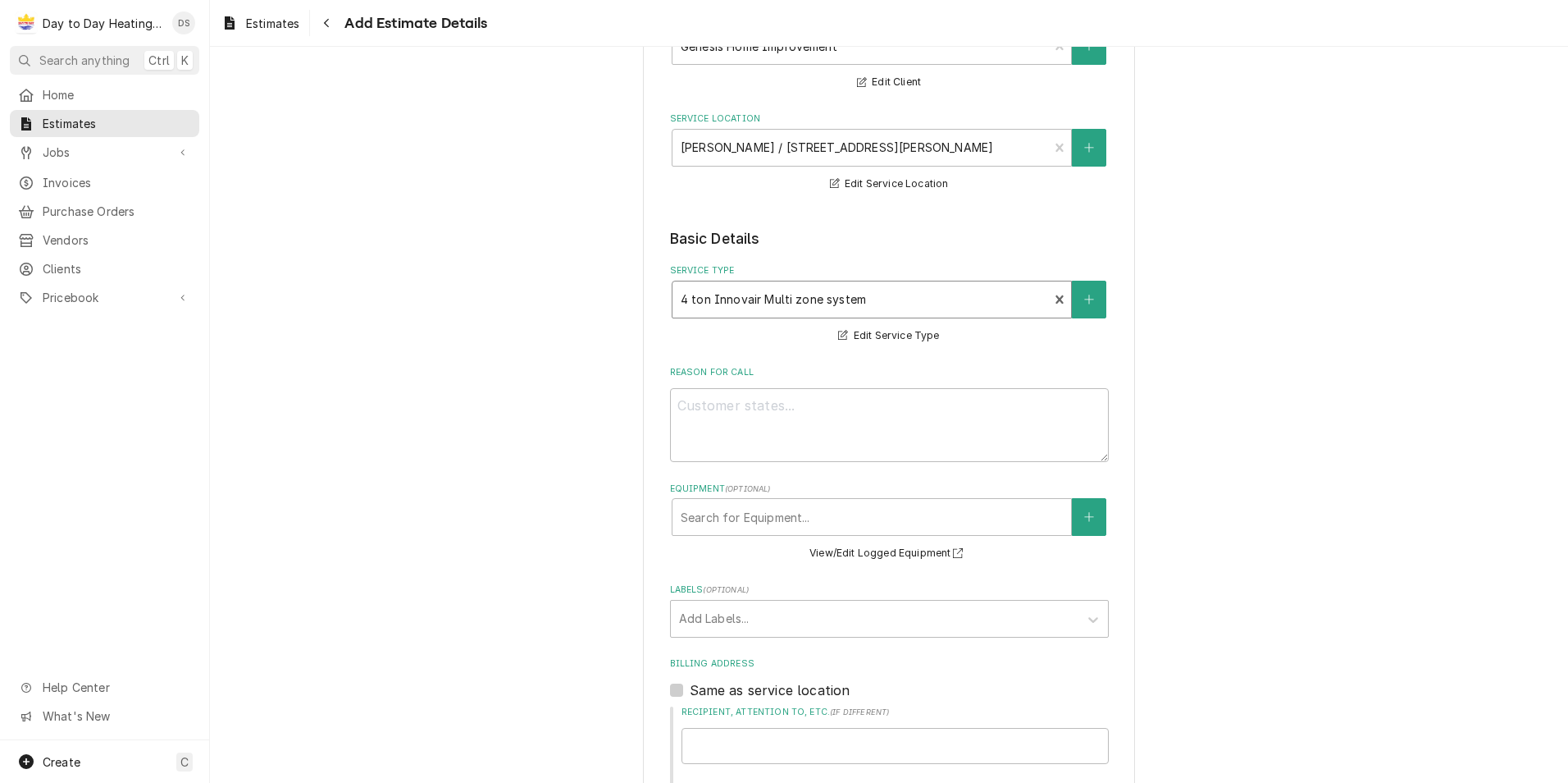
click at [889, 298] on div "Service Type" at bounding box center [861, 299] width 360 height 29
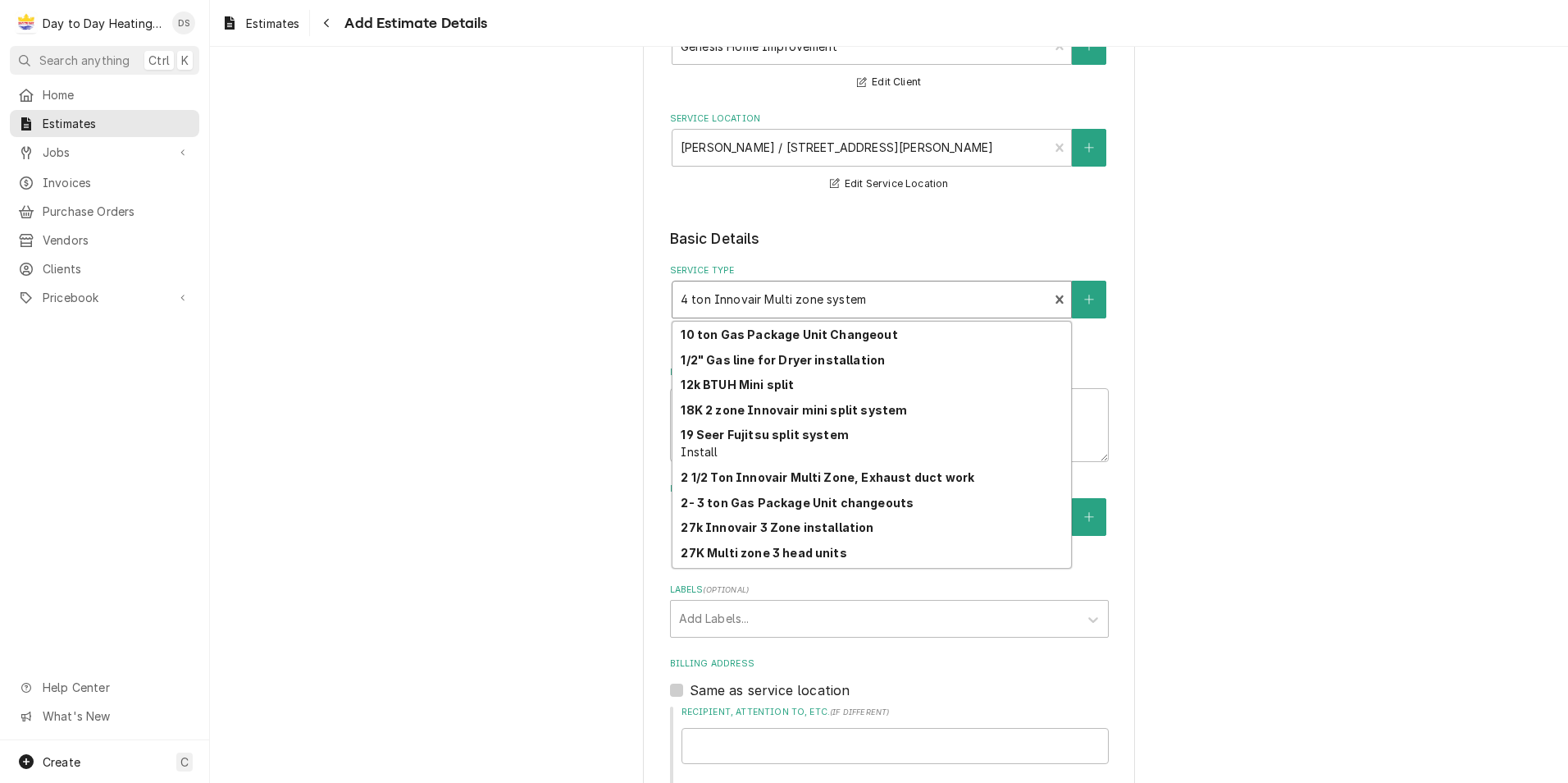
scroll to position [831, 0]
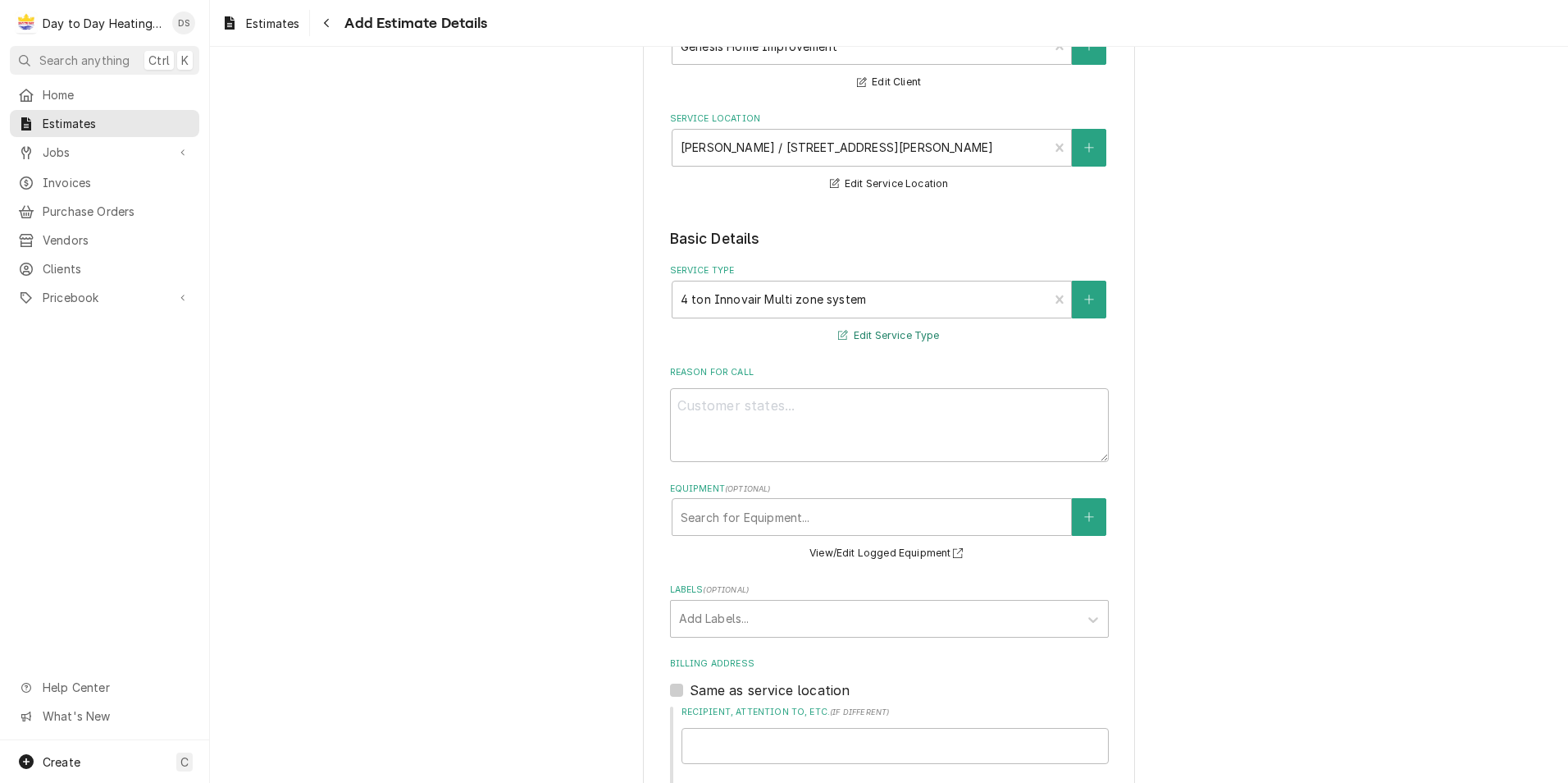
click at [884, 337] on button "Edit Service Type" at bounding box center [888, 336] width 106 height 20
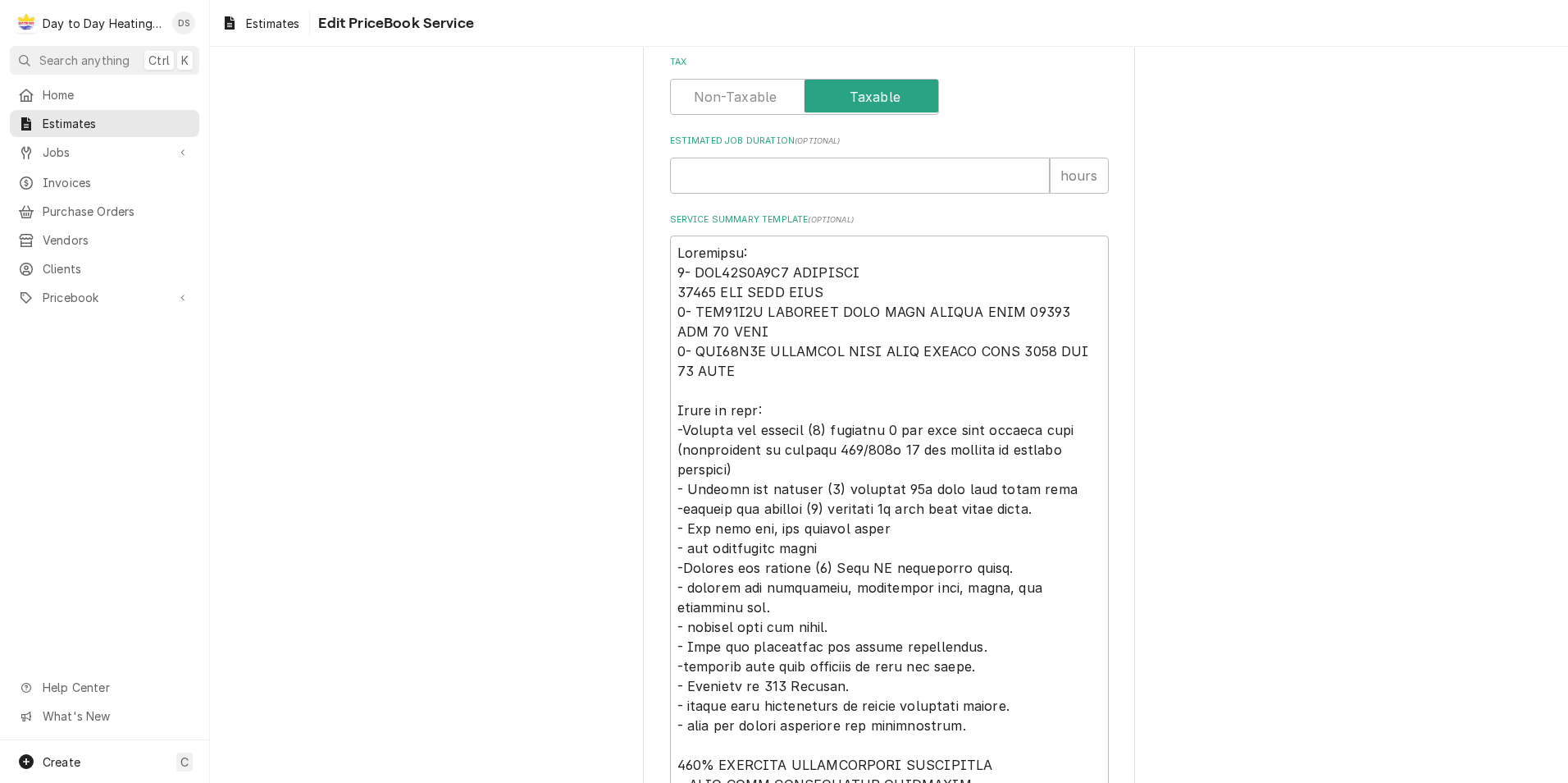
scroll to position [739, 0]
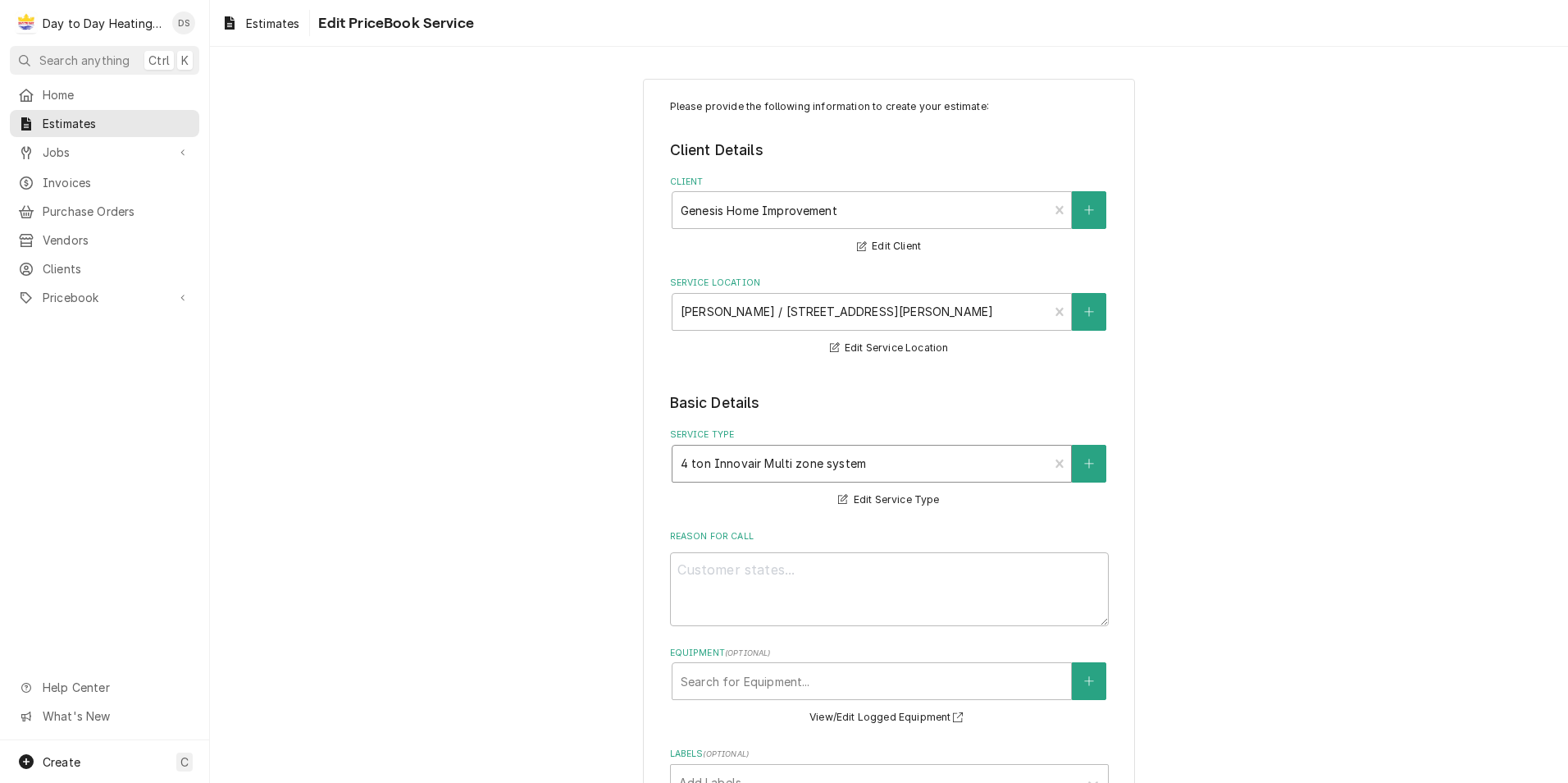
type textarea "x"
